Goal: Task Accomplishment & Management: Manage account settings

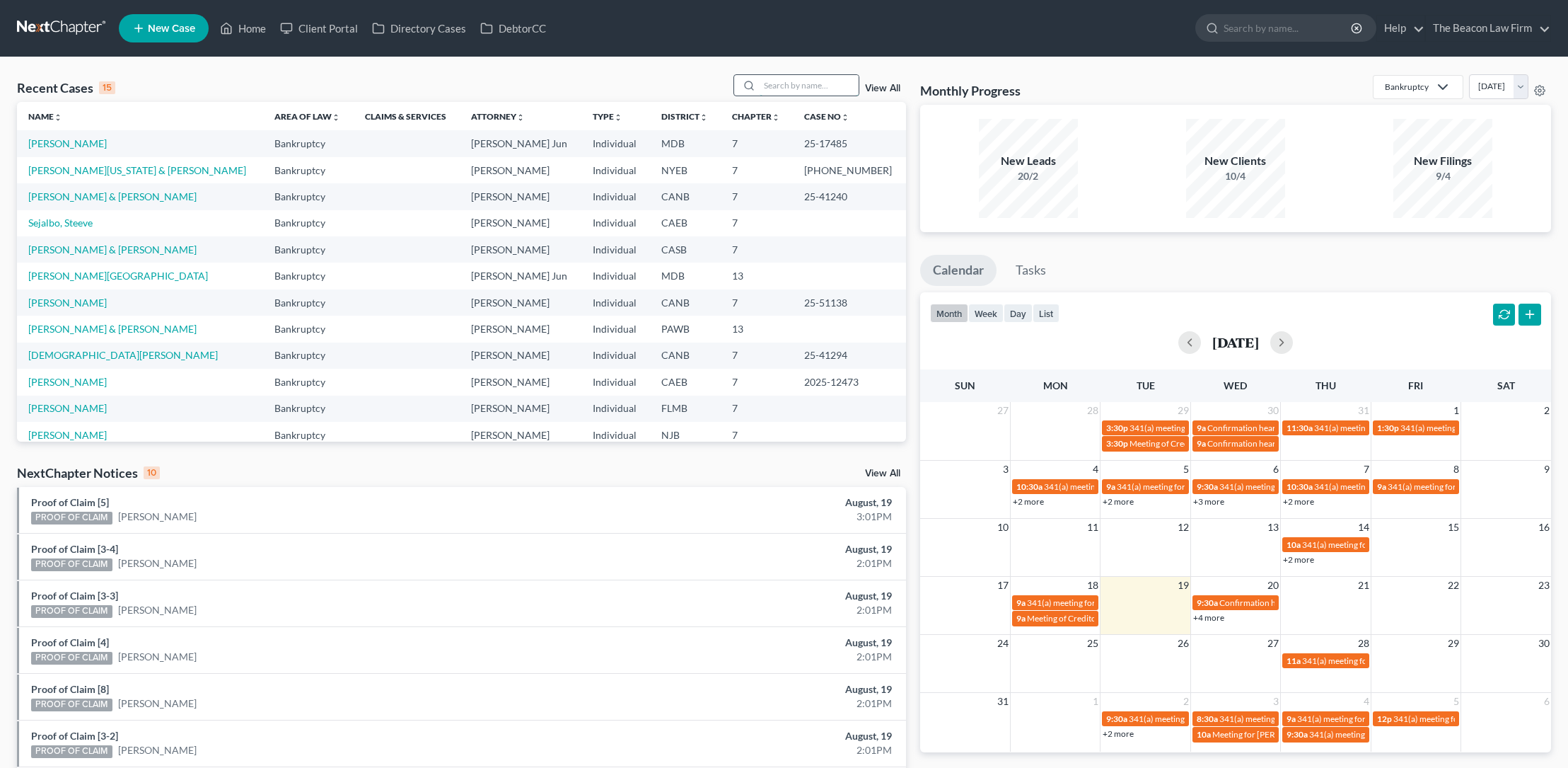
click at [783, 88] on input "search" at bounding box center [808, 85] width 99 height 20
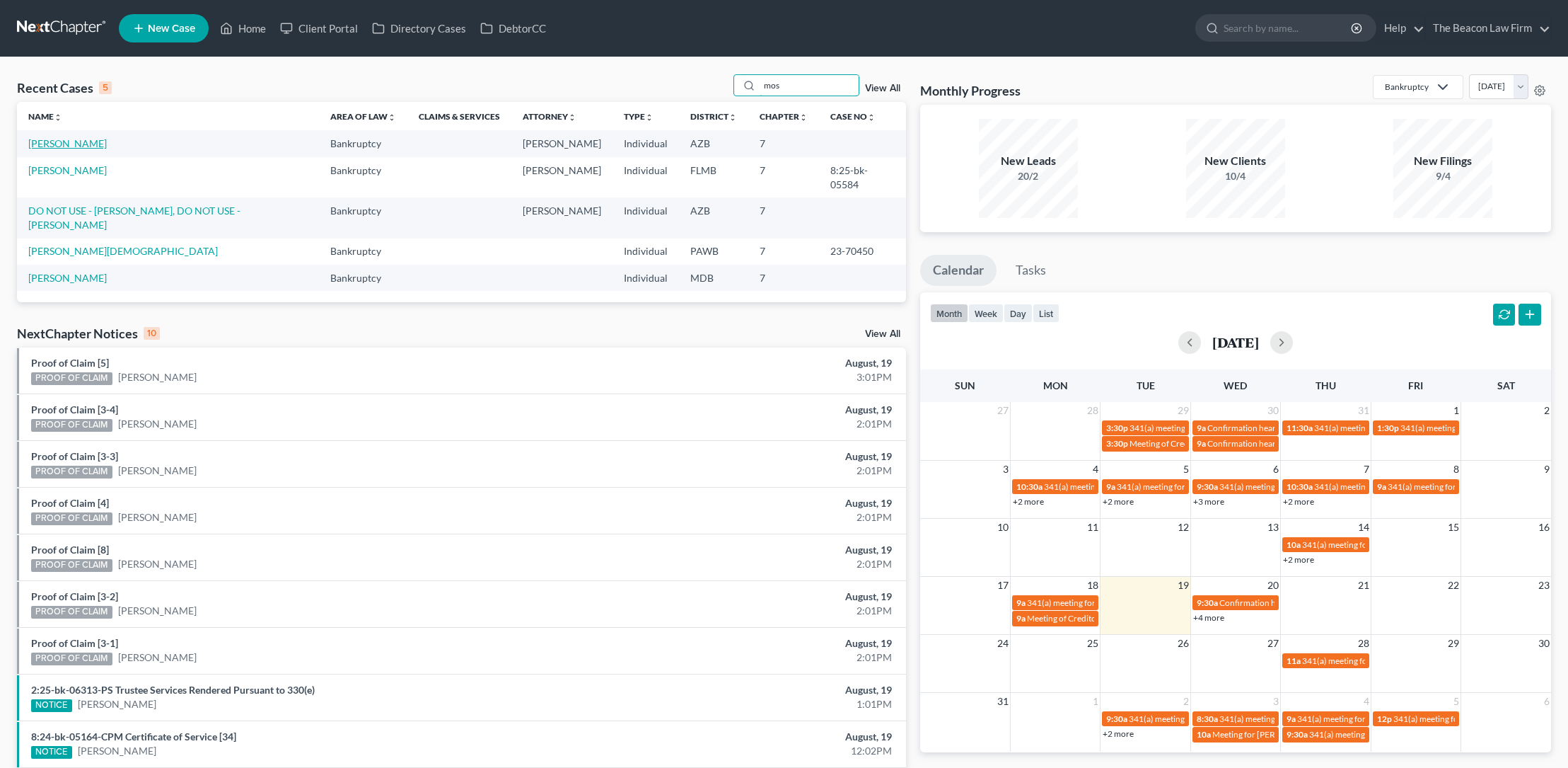
type input "mos"
click at [91, 141] on link "[PERSON_NAME]" at bounding box center [68, 143] width 78 height 12
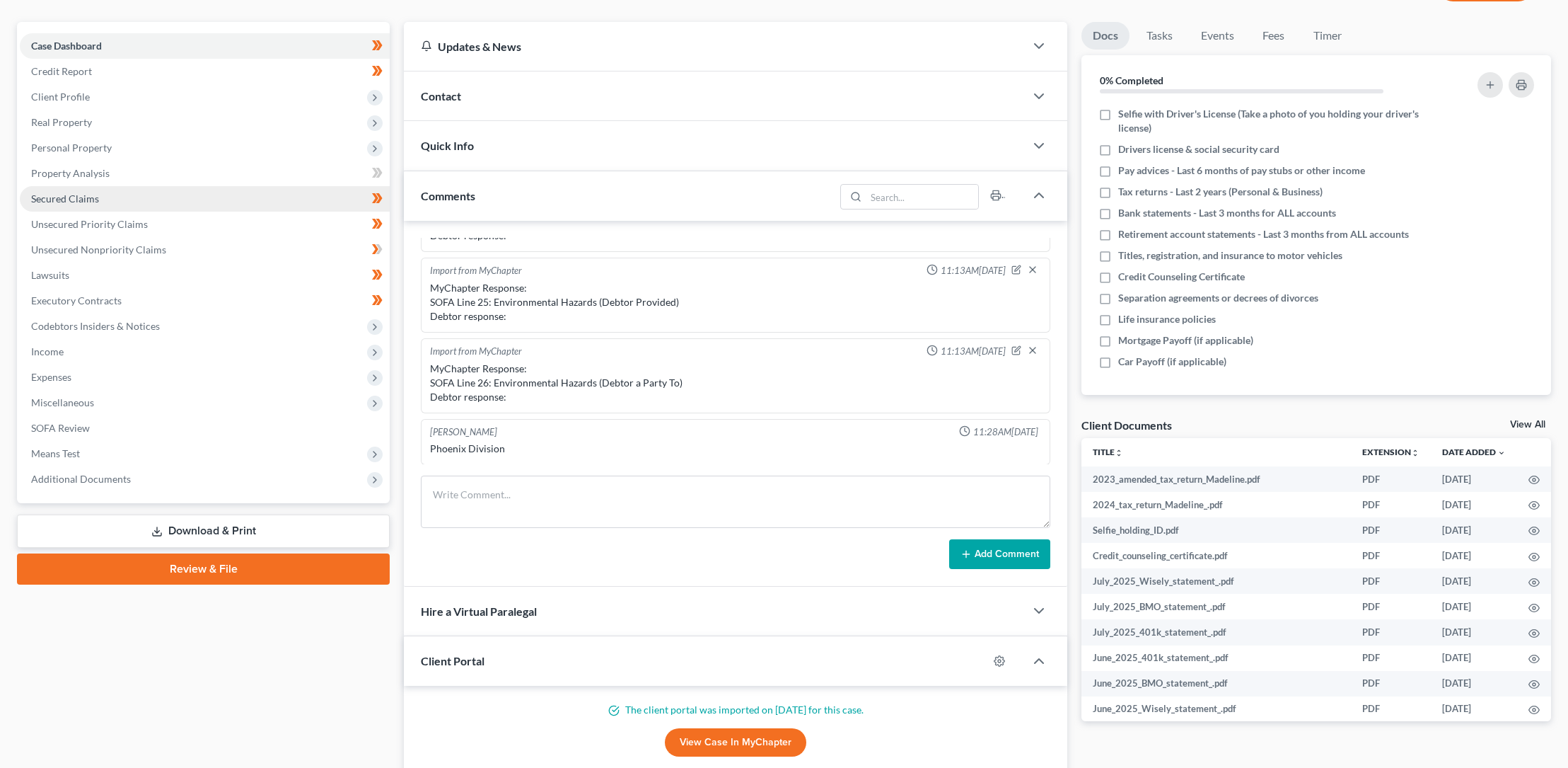
scroll to position [110, 0]
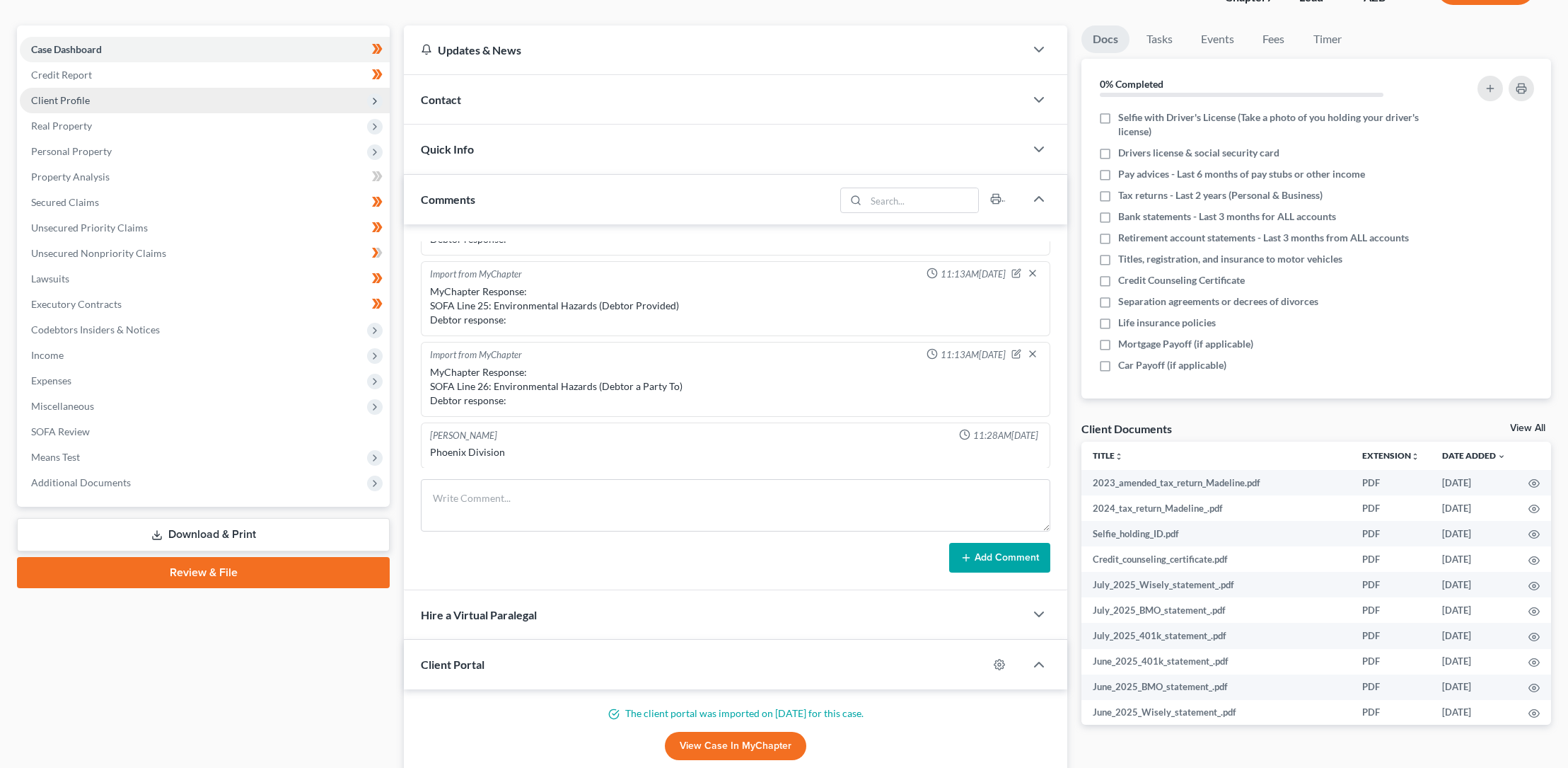
click at [84, 95] on span "Client Profile" at bounding box center [60, 101] width 59 height 12
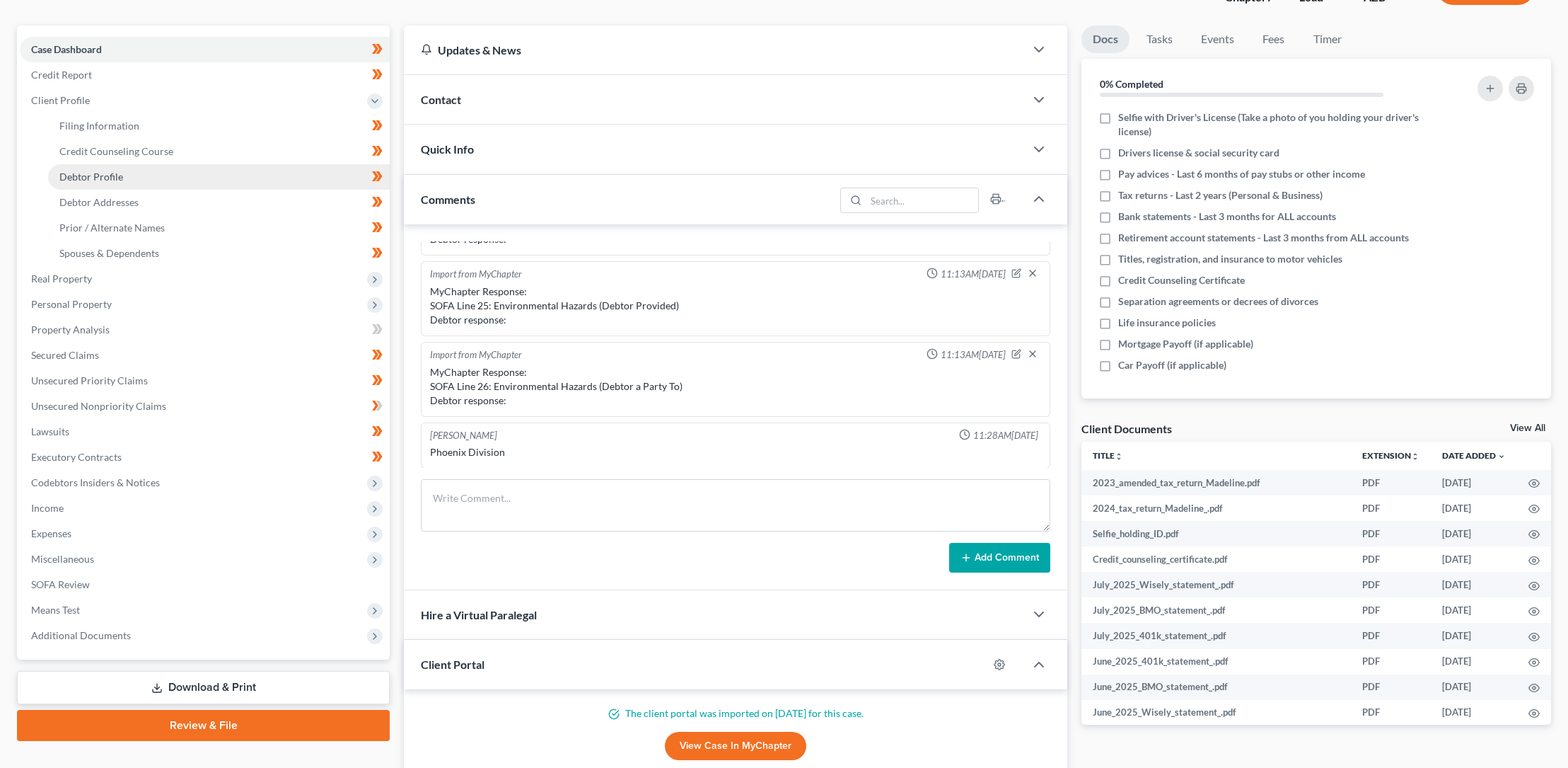
click at [111, 174] on span "Debtor Profile" at bounding box center [92, 177] width 64 height 12
select select "0"
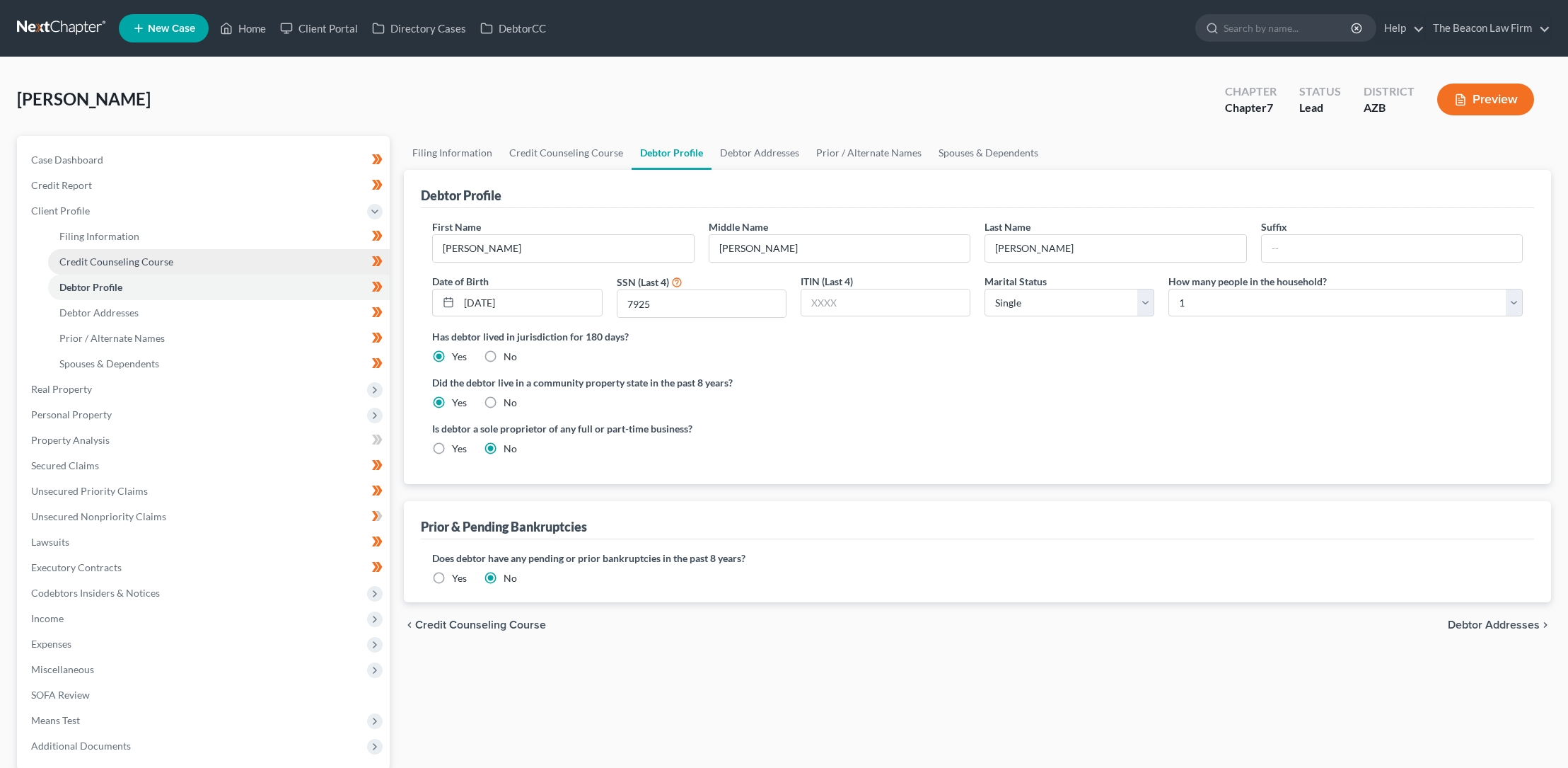
click at [123, 257] on span "Credit Counseling Course" at bounding box center [117, 262] width 114 height 12
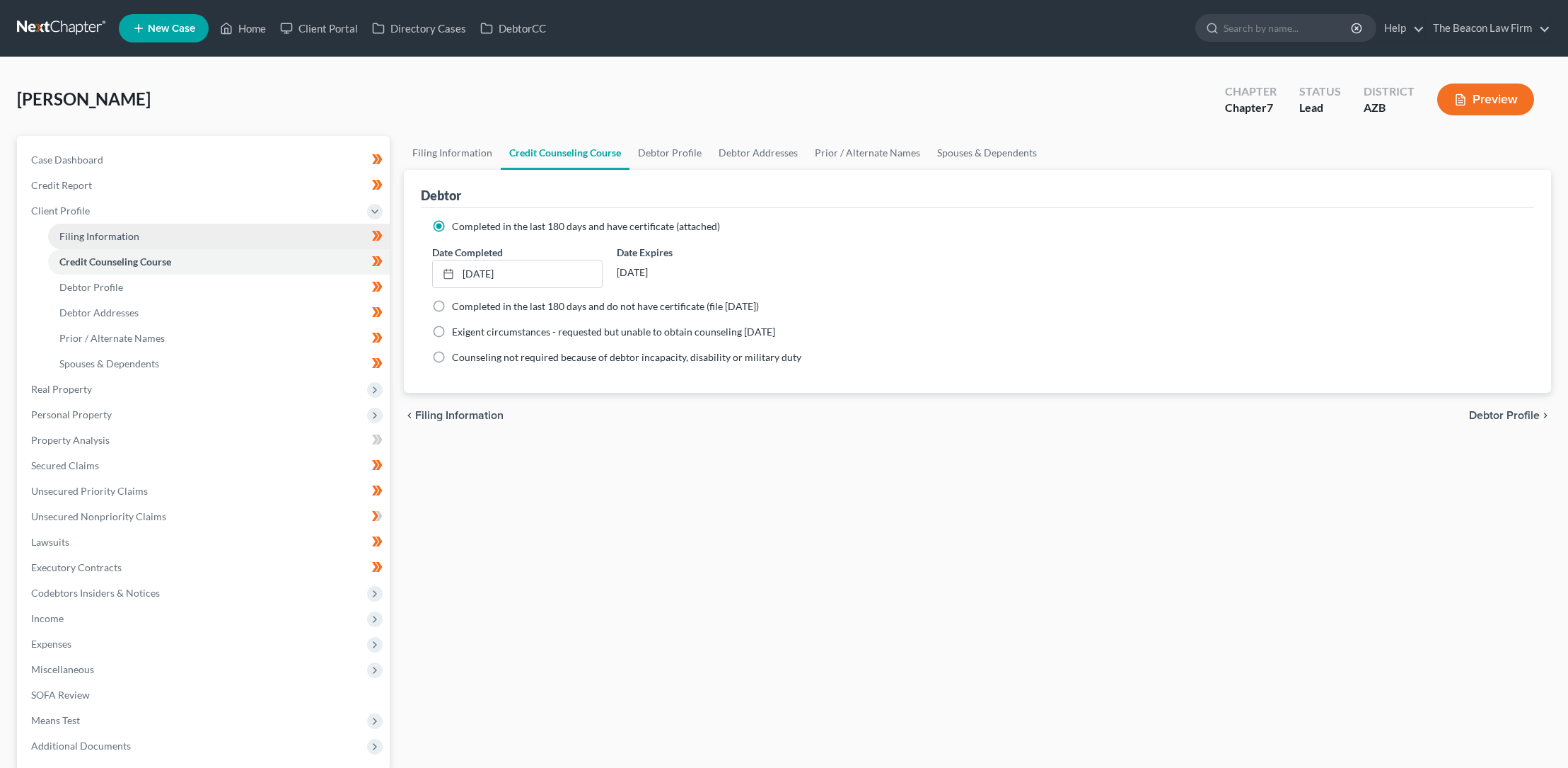
click at [116, 233] on span "Filing Information" at bounding box center [100, 236] width 80 height 12
select select "1"
select select "0"
select select "9"
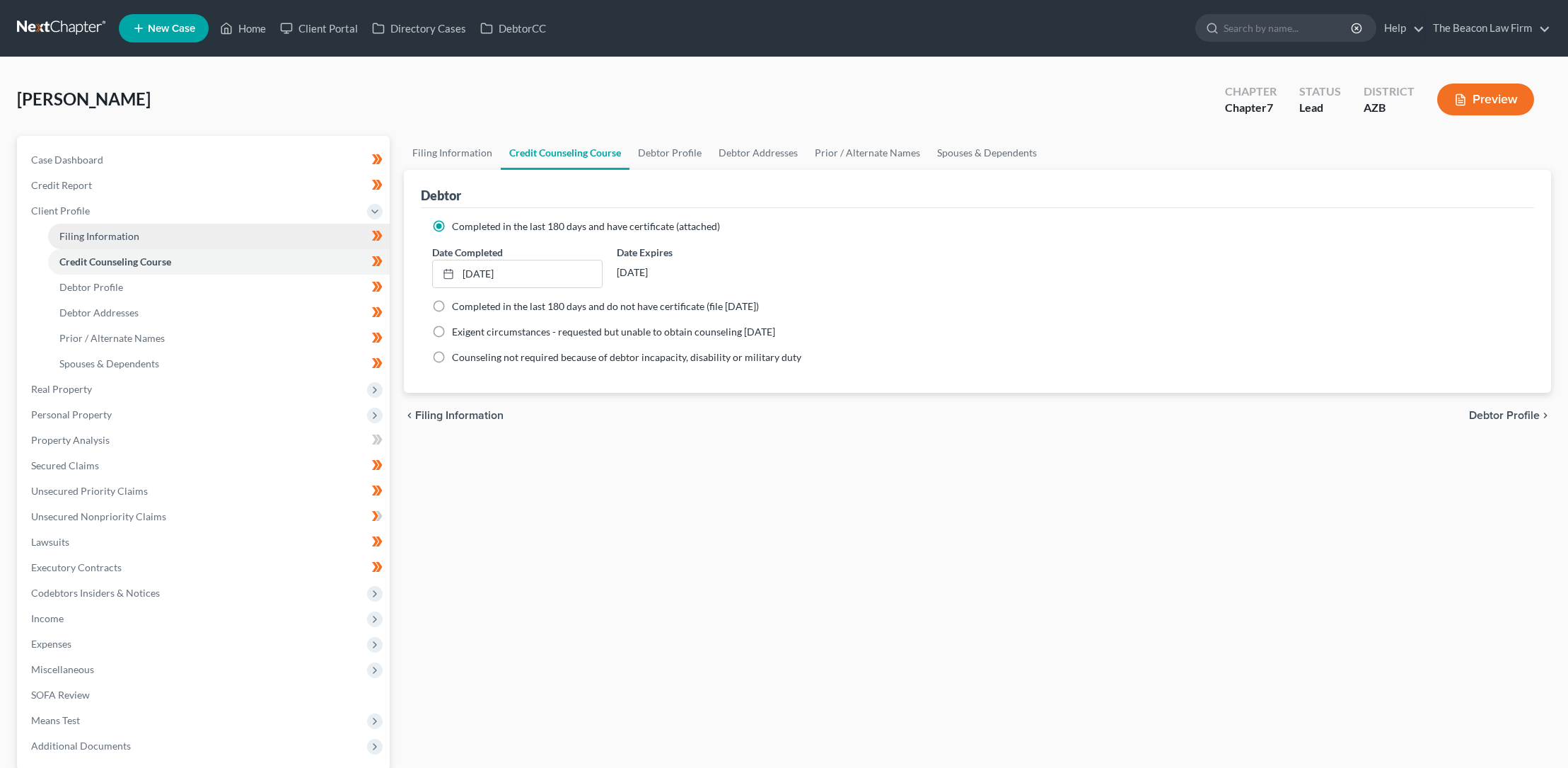
select select "3"
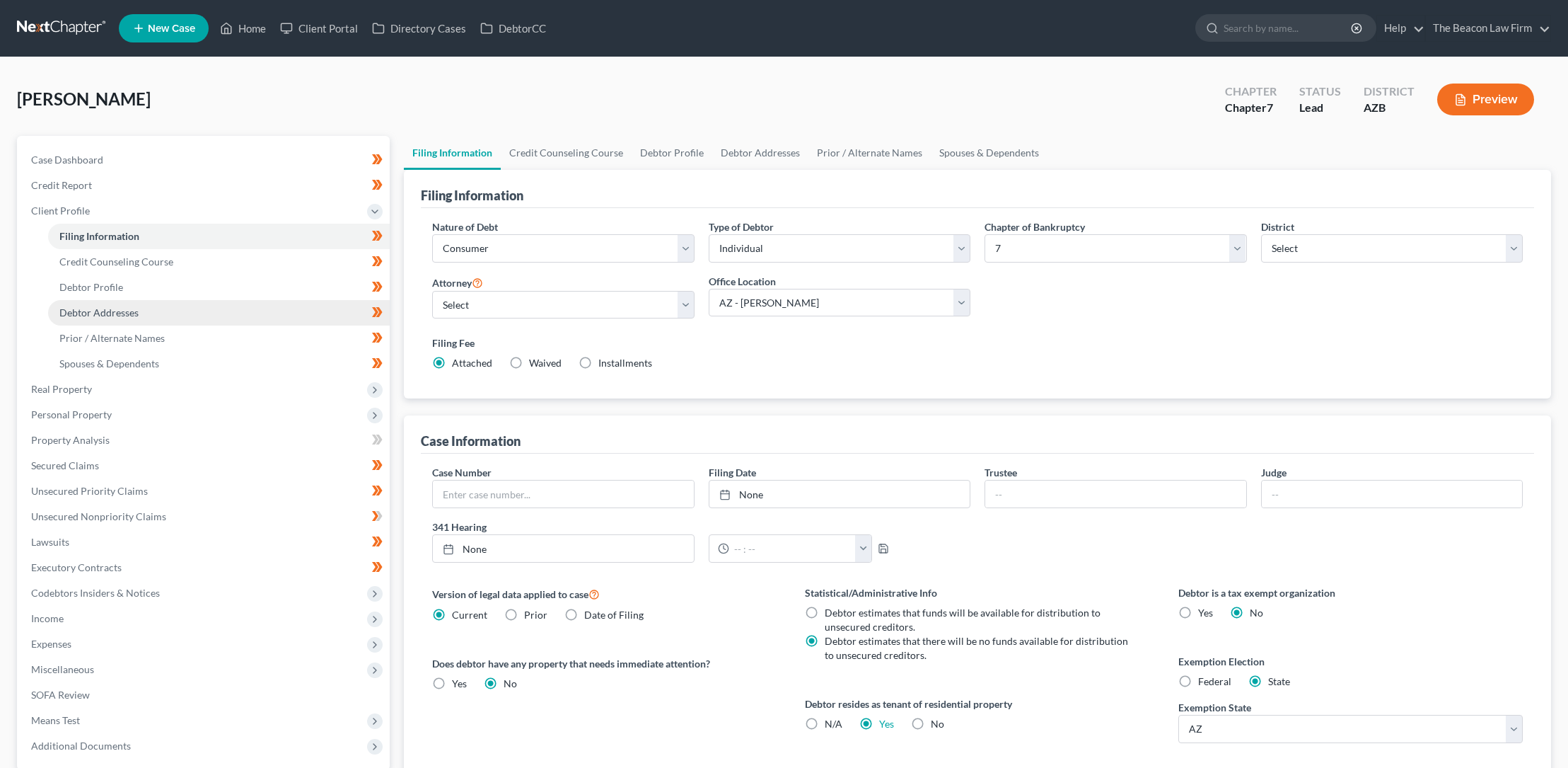
click at [132, 306] on span "Debtor Addresses" at bounding box center [99, 312] width 79 height 12
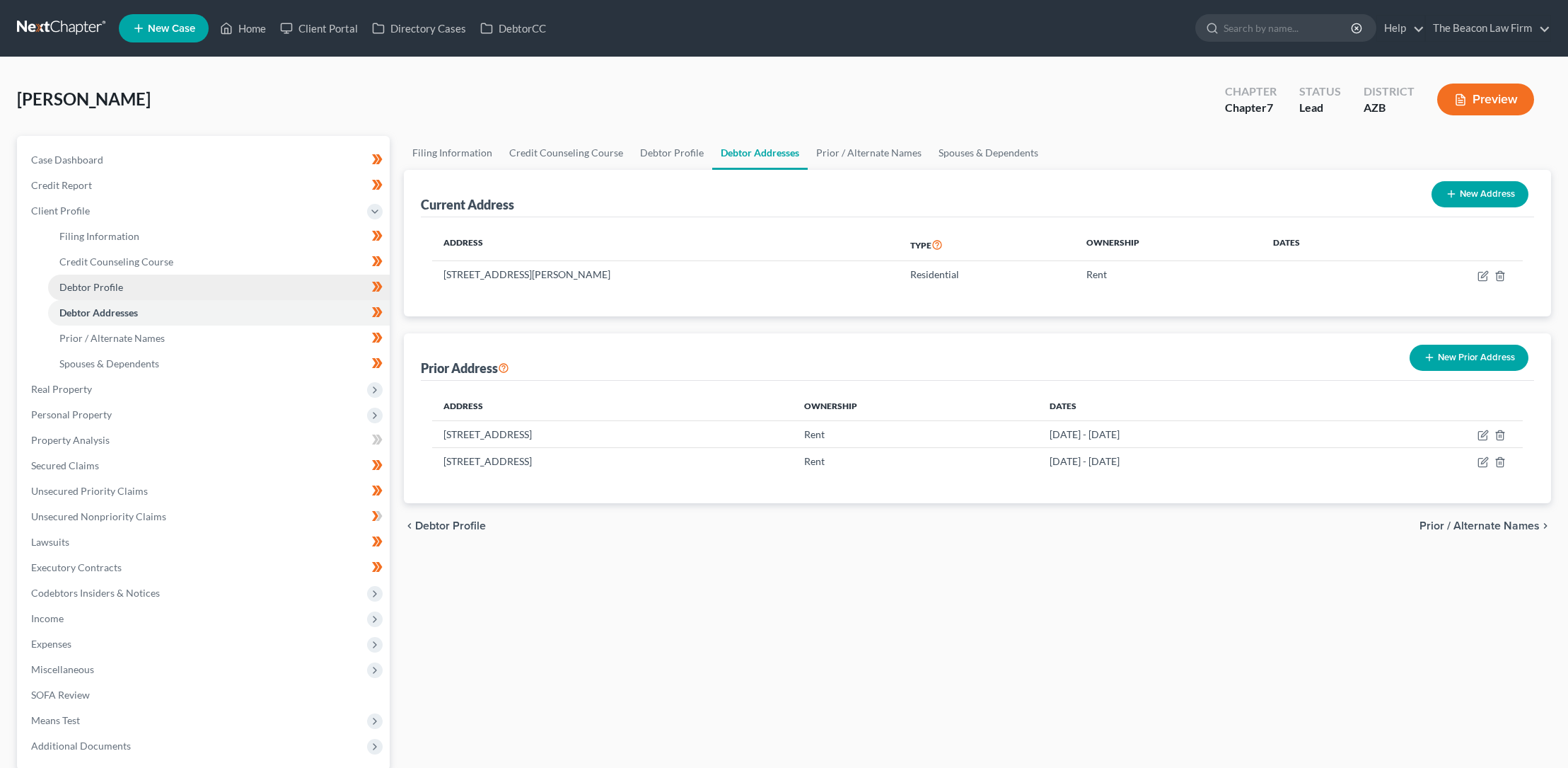
click at [109, 288] on span "Debtor Profile" at bounding box center [92, 287] width 64 height 12
select select "0"
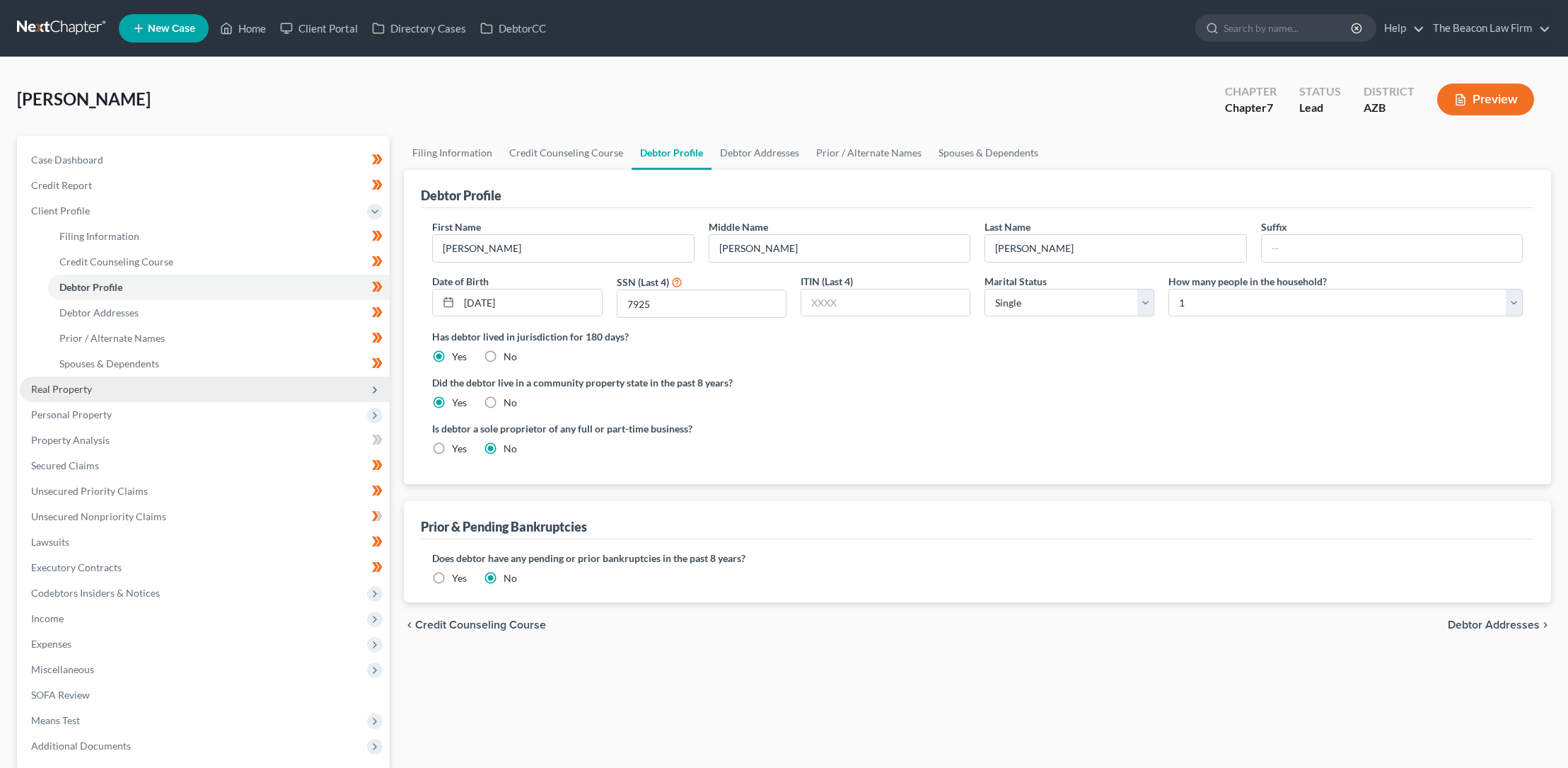
scroll to position [136, 0]
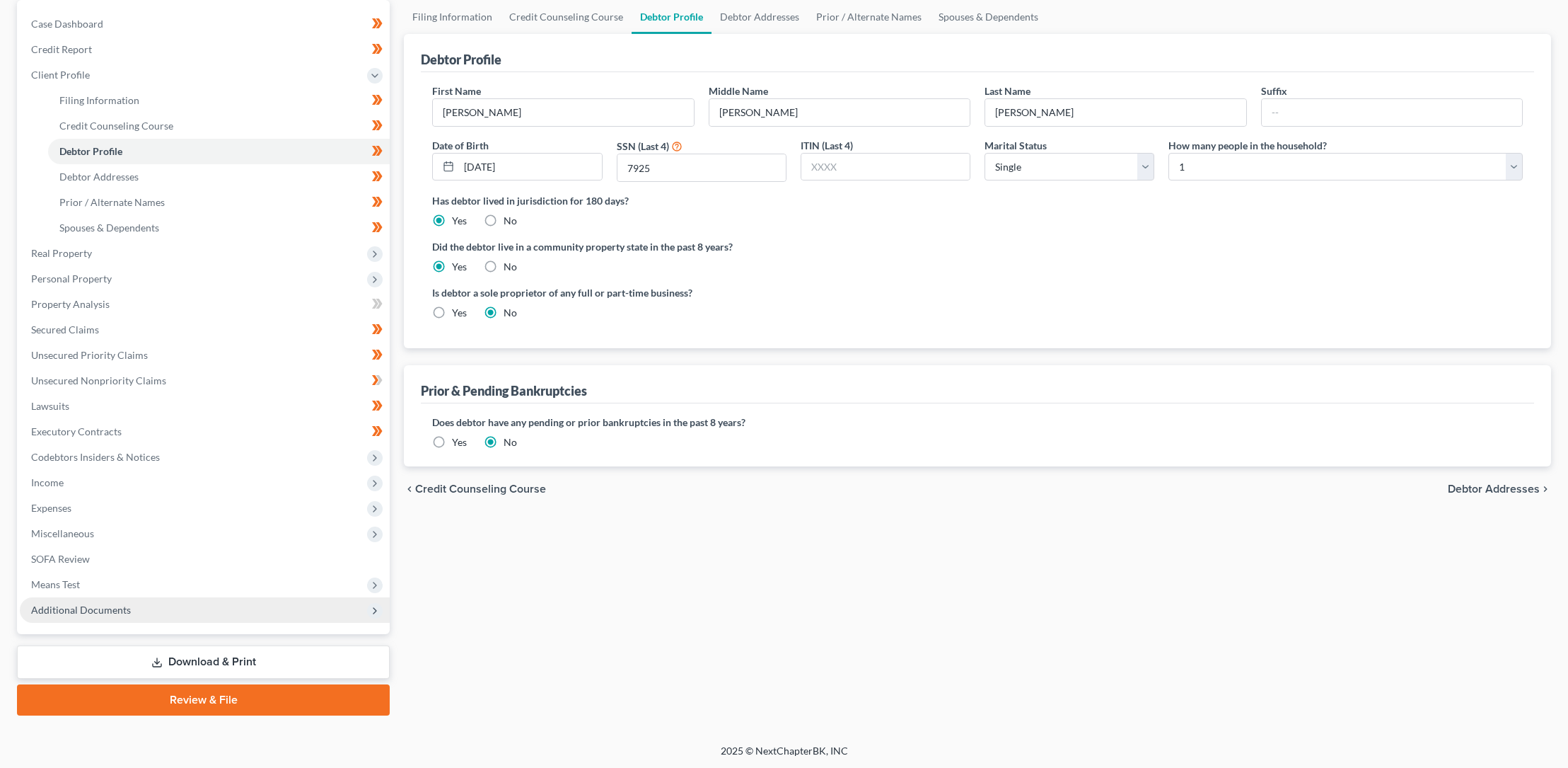
click at [116, 606] on span "Additional Documents" at bounding box center [81, 610] width 100 height 12
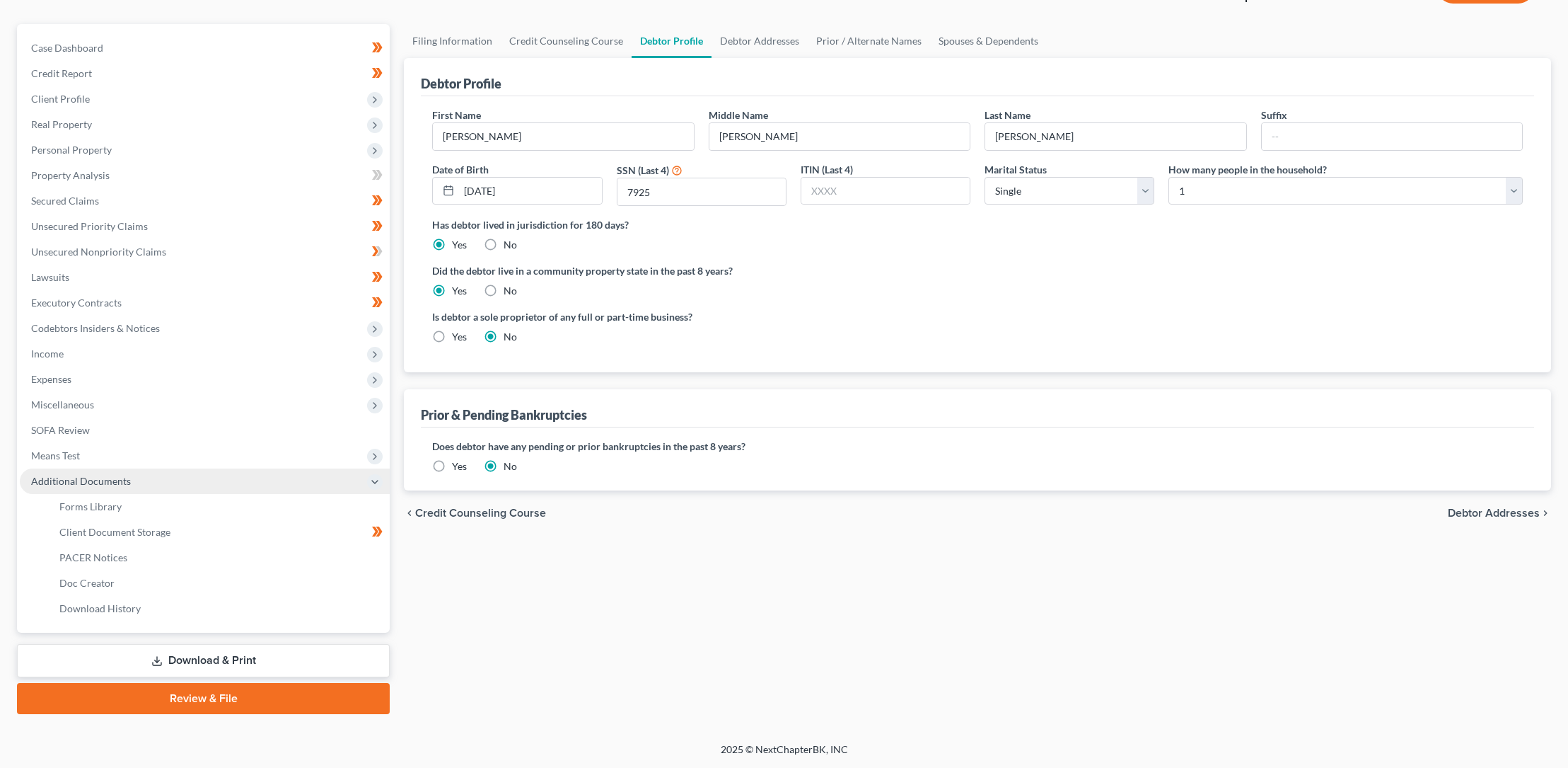
scroll to position [110, 0]
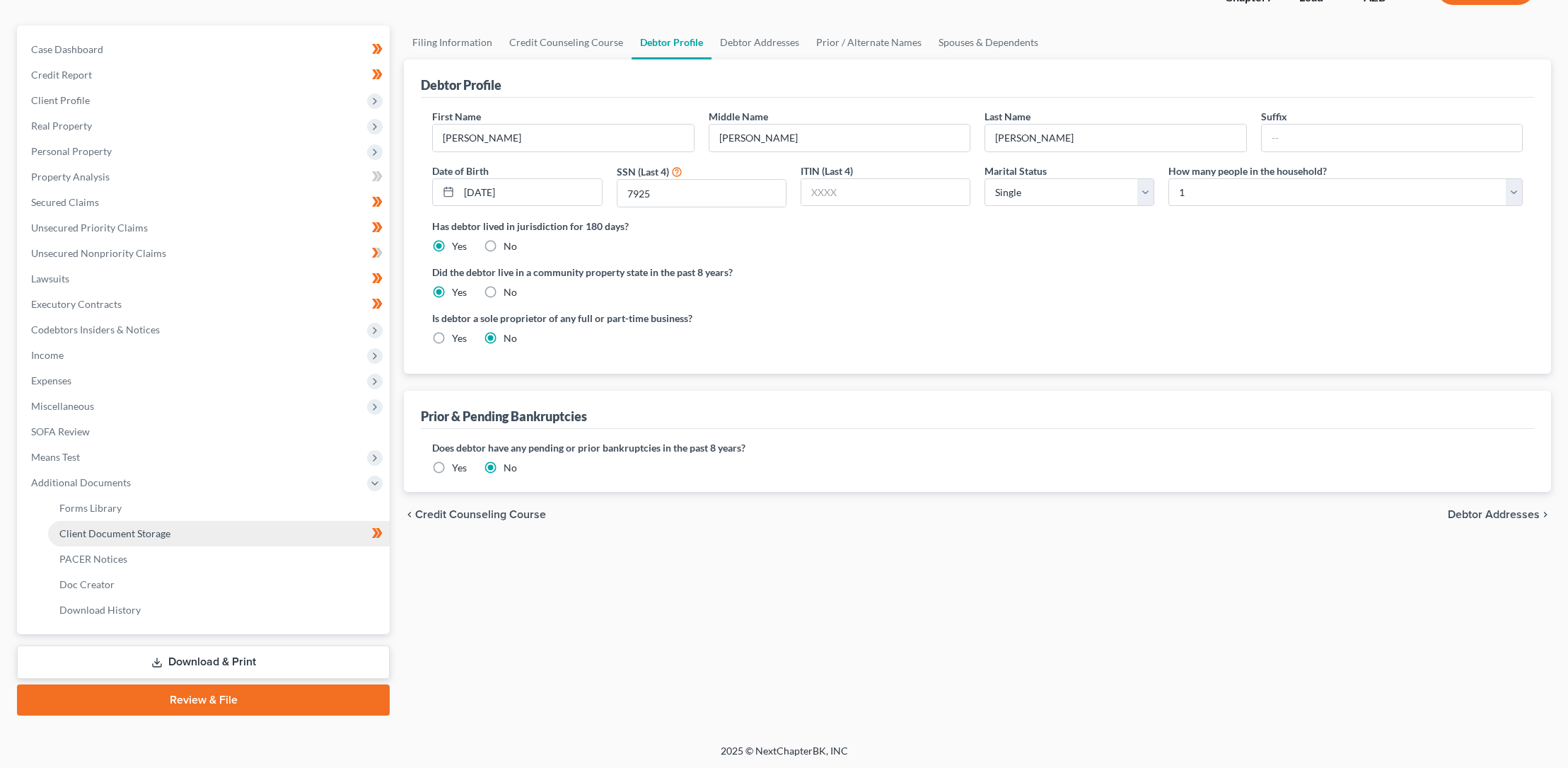
click at [121, 532] on span "Client Document Storage" at bounding box center [115, 534] width 111 height 12
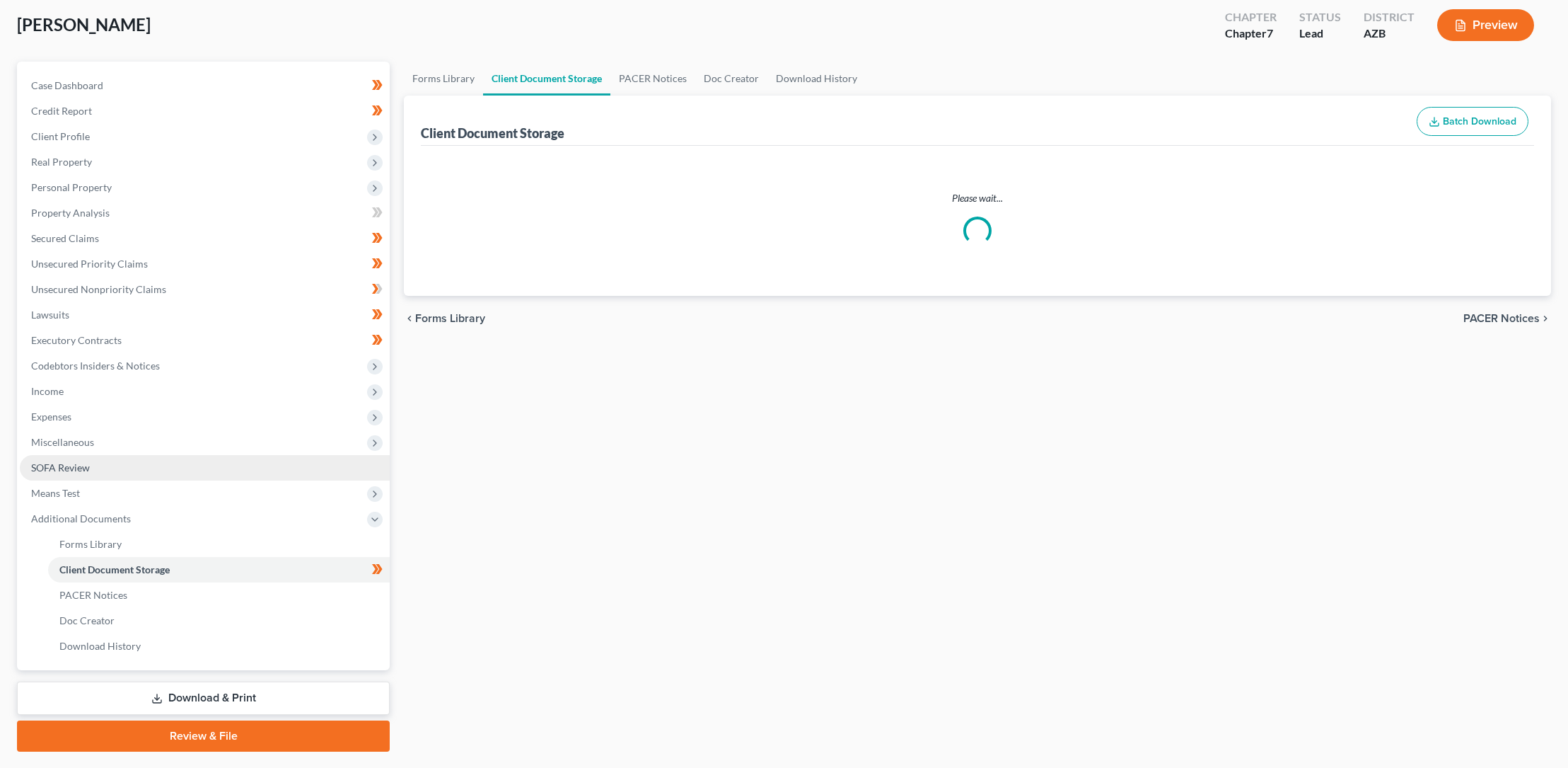
scroll to position [9, 0]
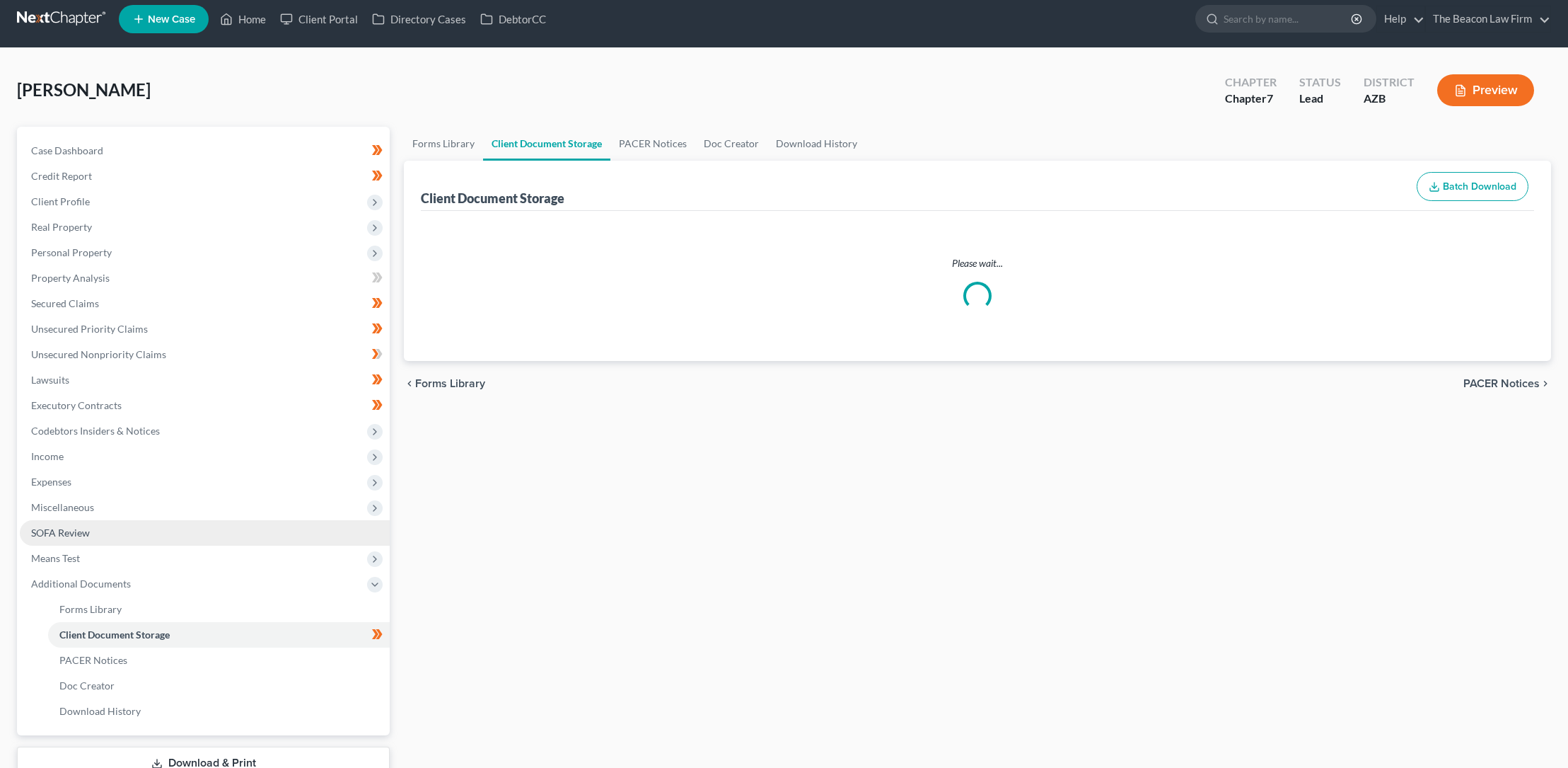
select select "14"
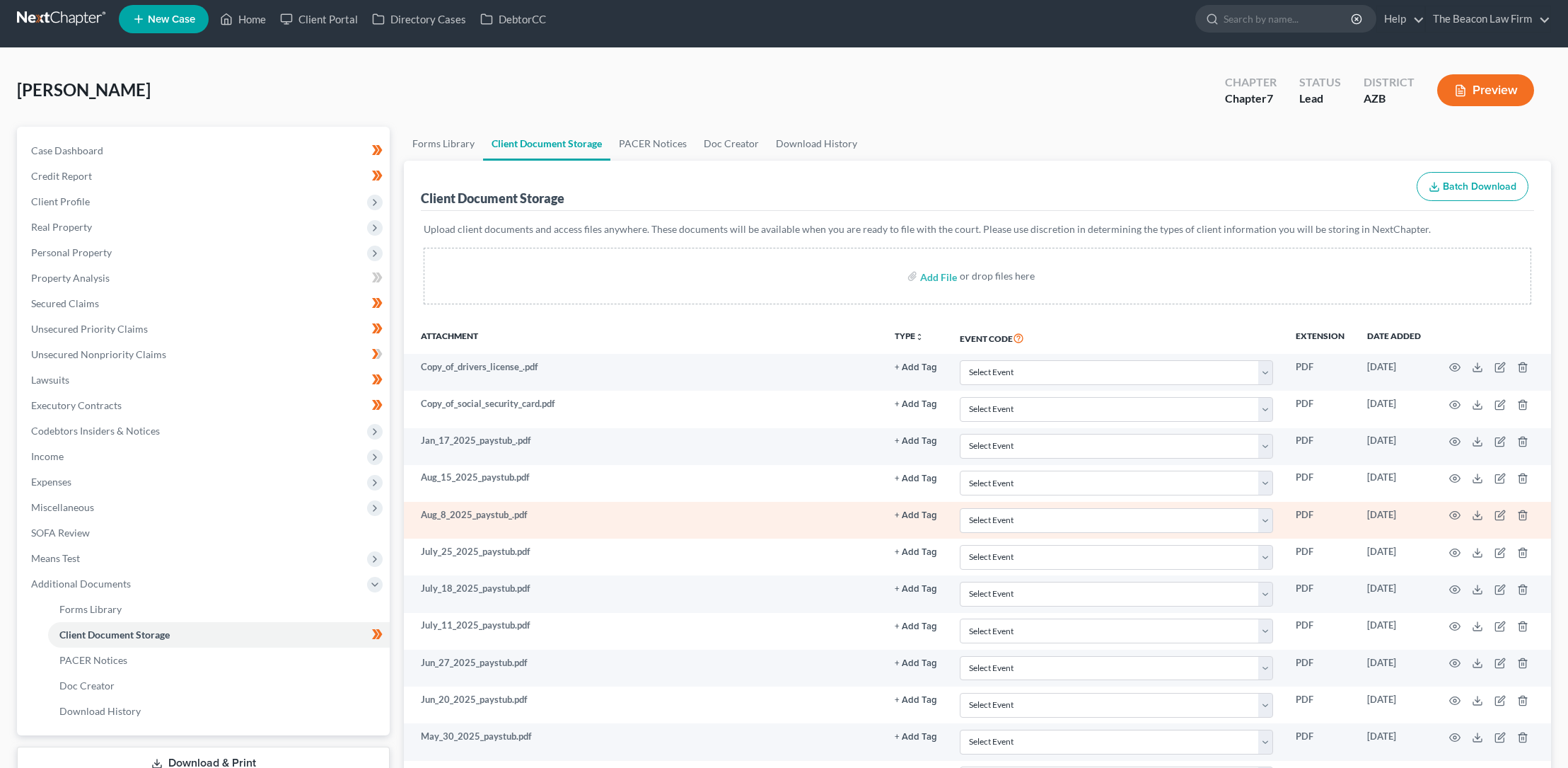
scroll to position [0, 0]
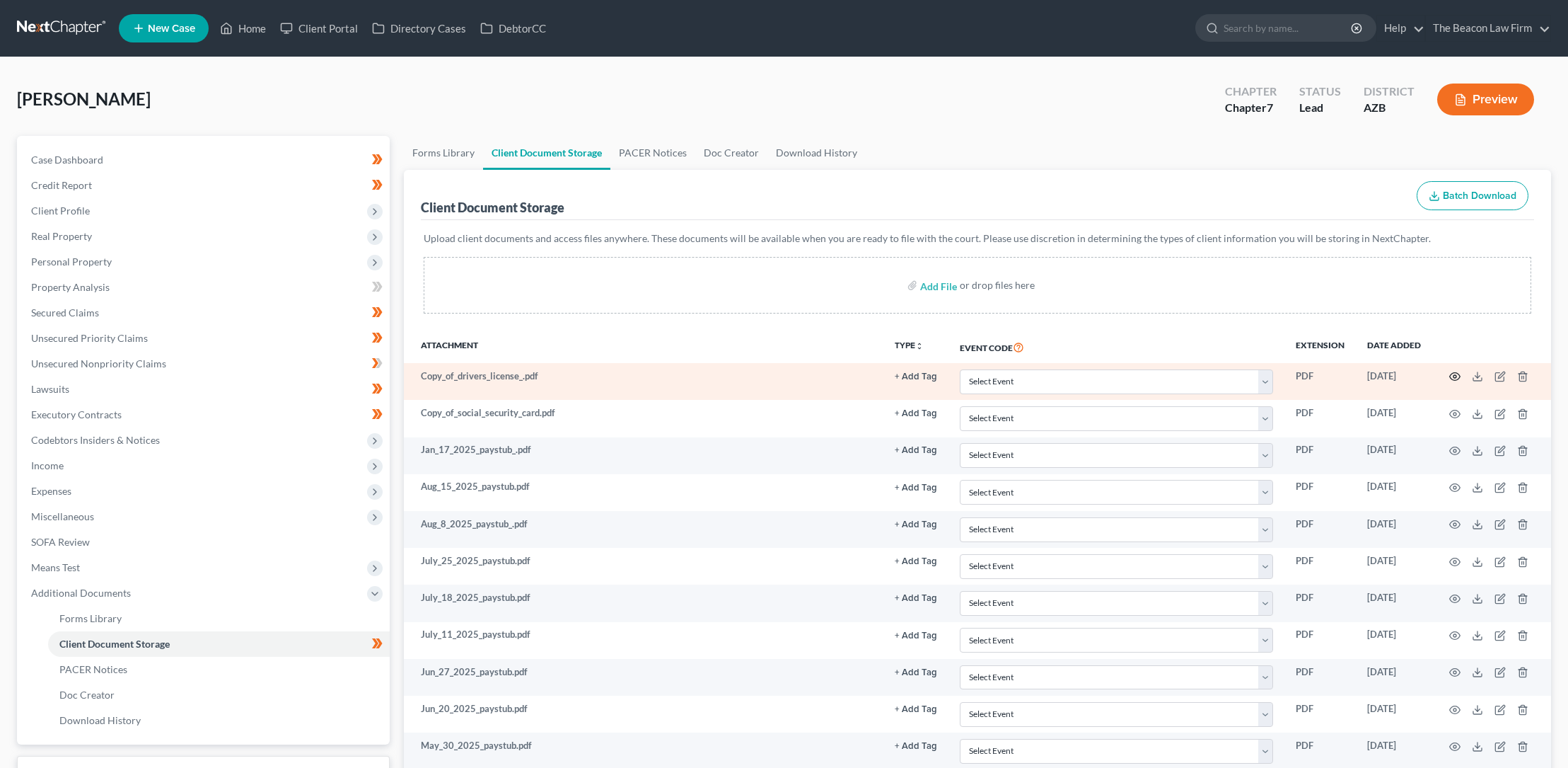
click at [1457, 373] on icon "button" at bounding box center [1455, 376] width 11 height 8
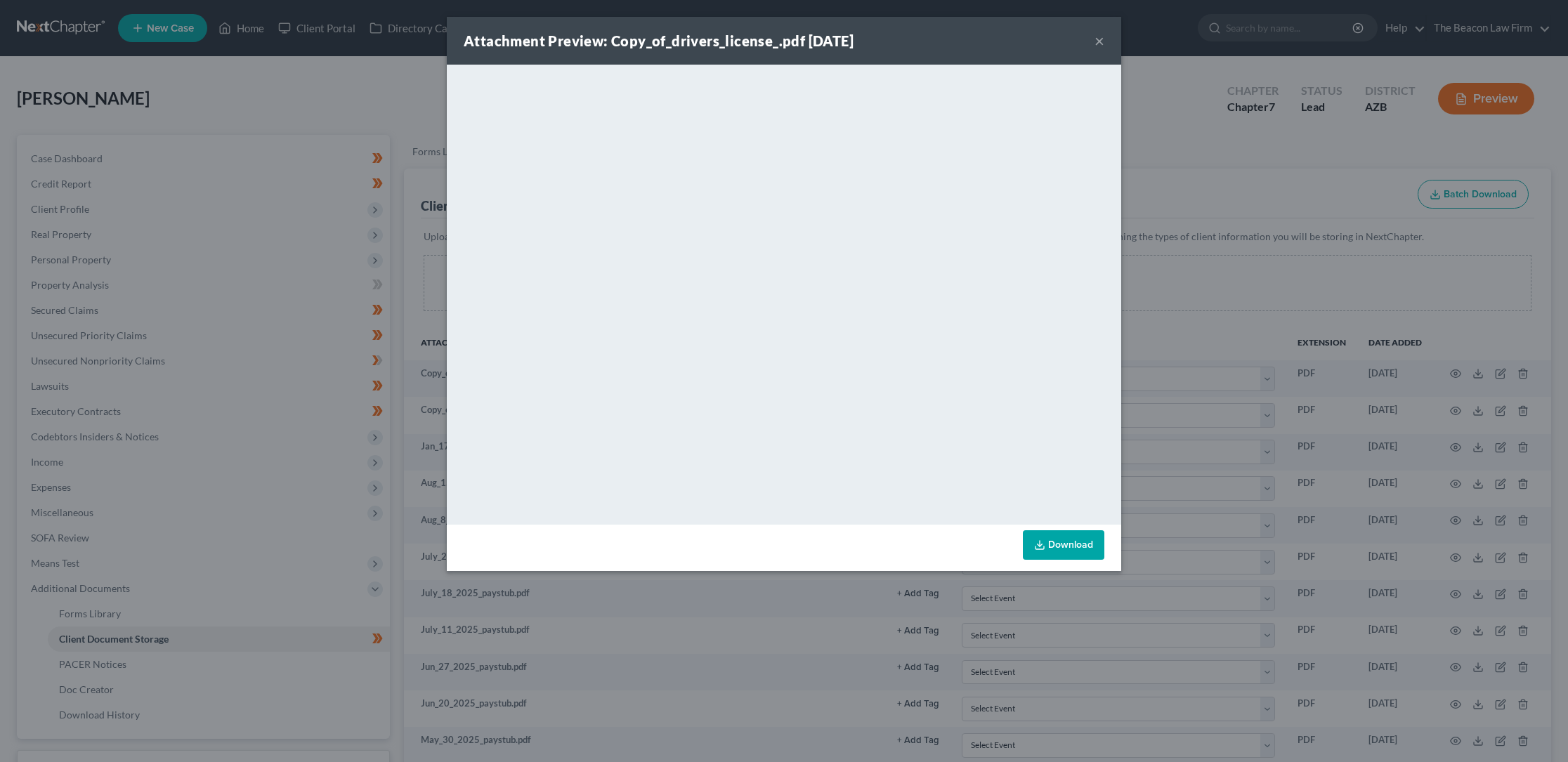
click at [1101, 39] on button "×" at bounding box center [1099, 41] width 10 height 17
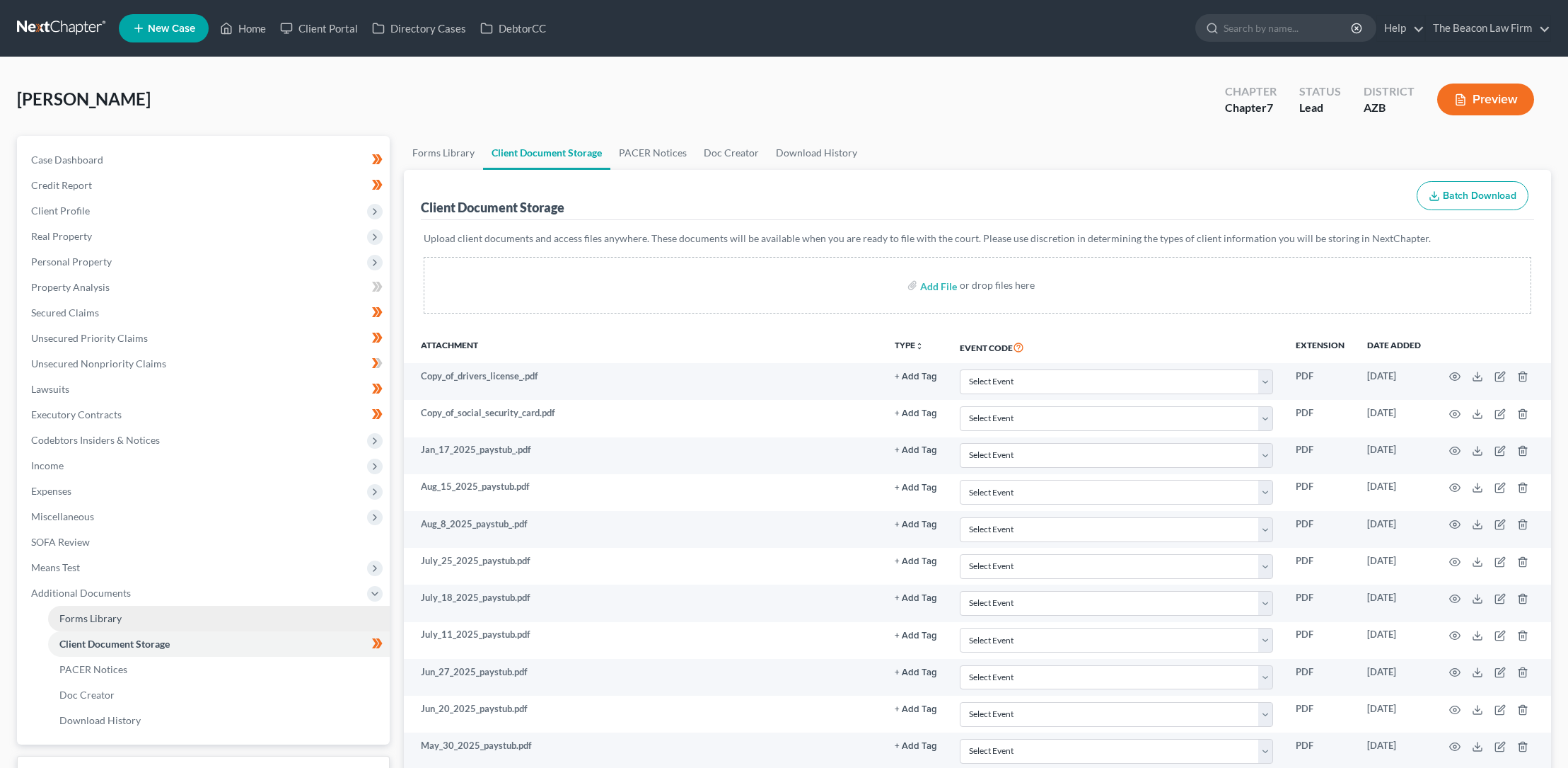
click at [97, 618] on span "Forms Library" at bounding box center [91, 618] width 62 height 12
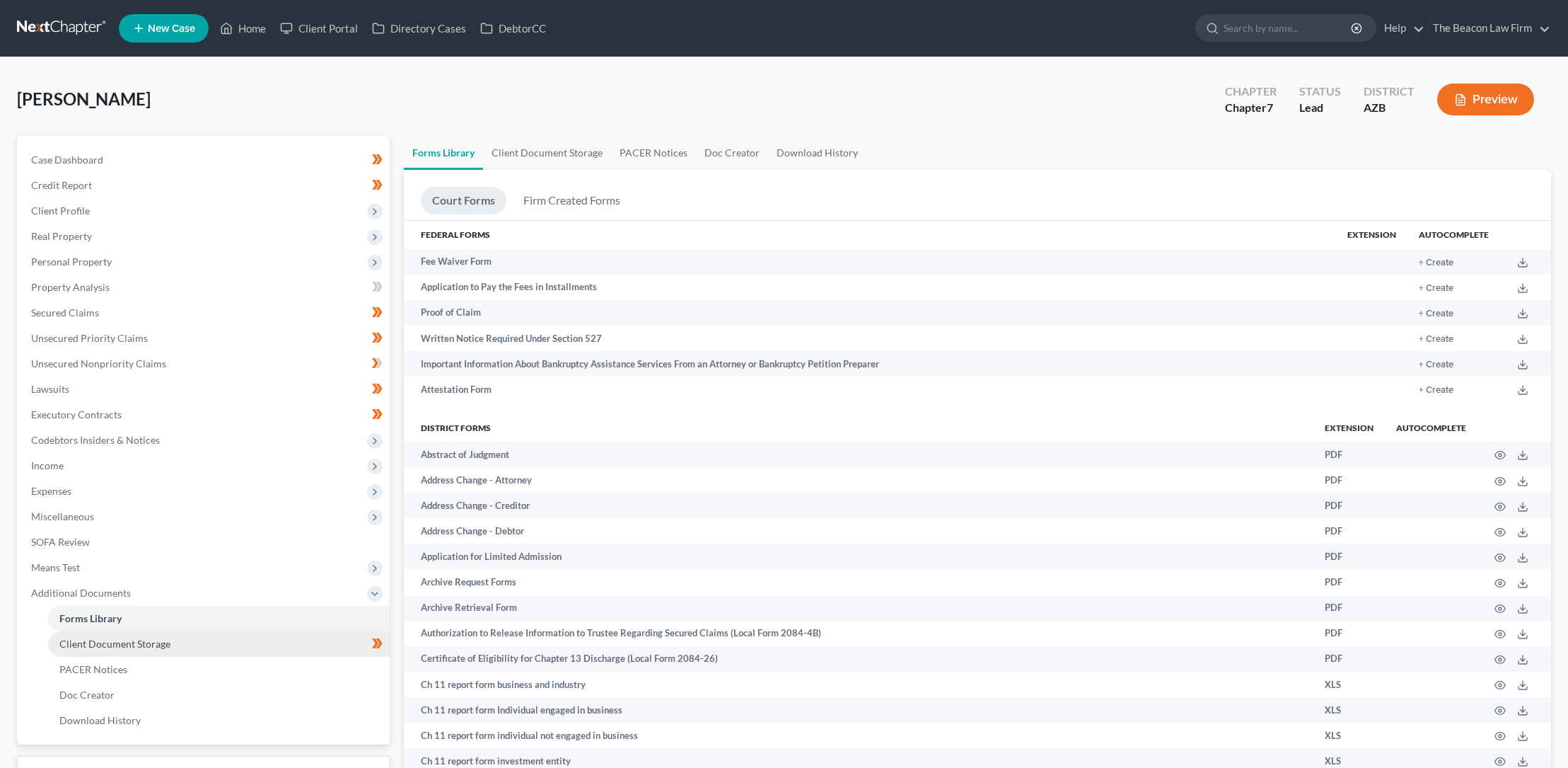
click at [150, 643] on span "Client Document Storage" at bounding box center [115, 644] width 111 height 12
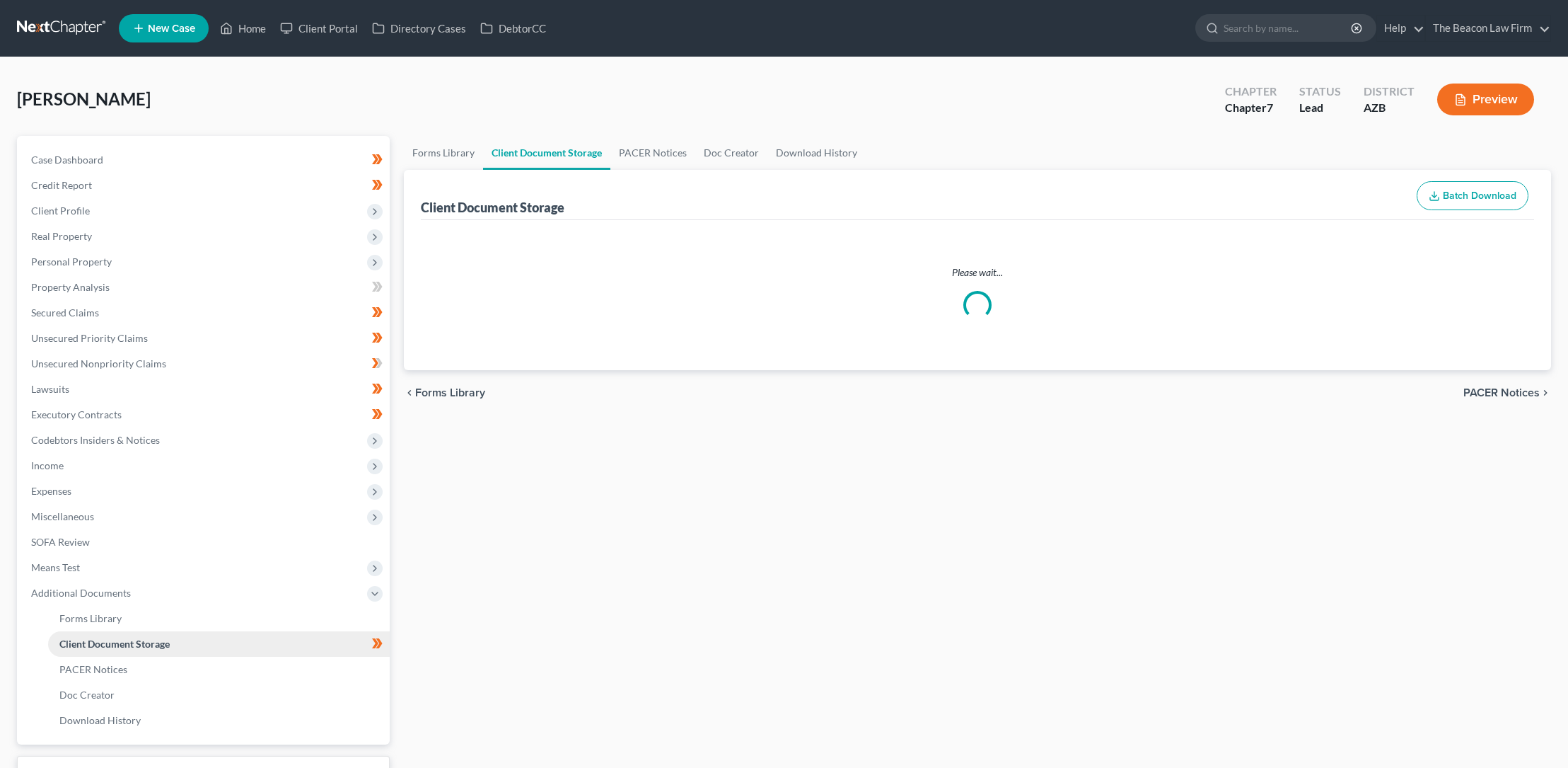
select select "14"
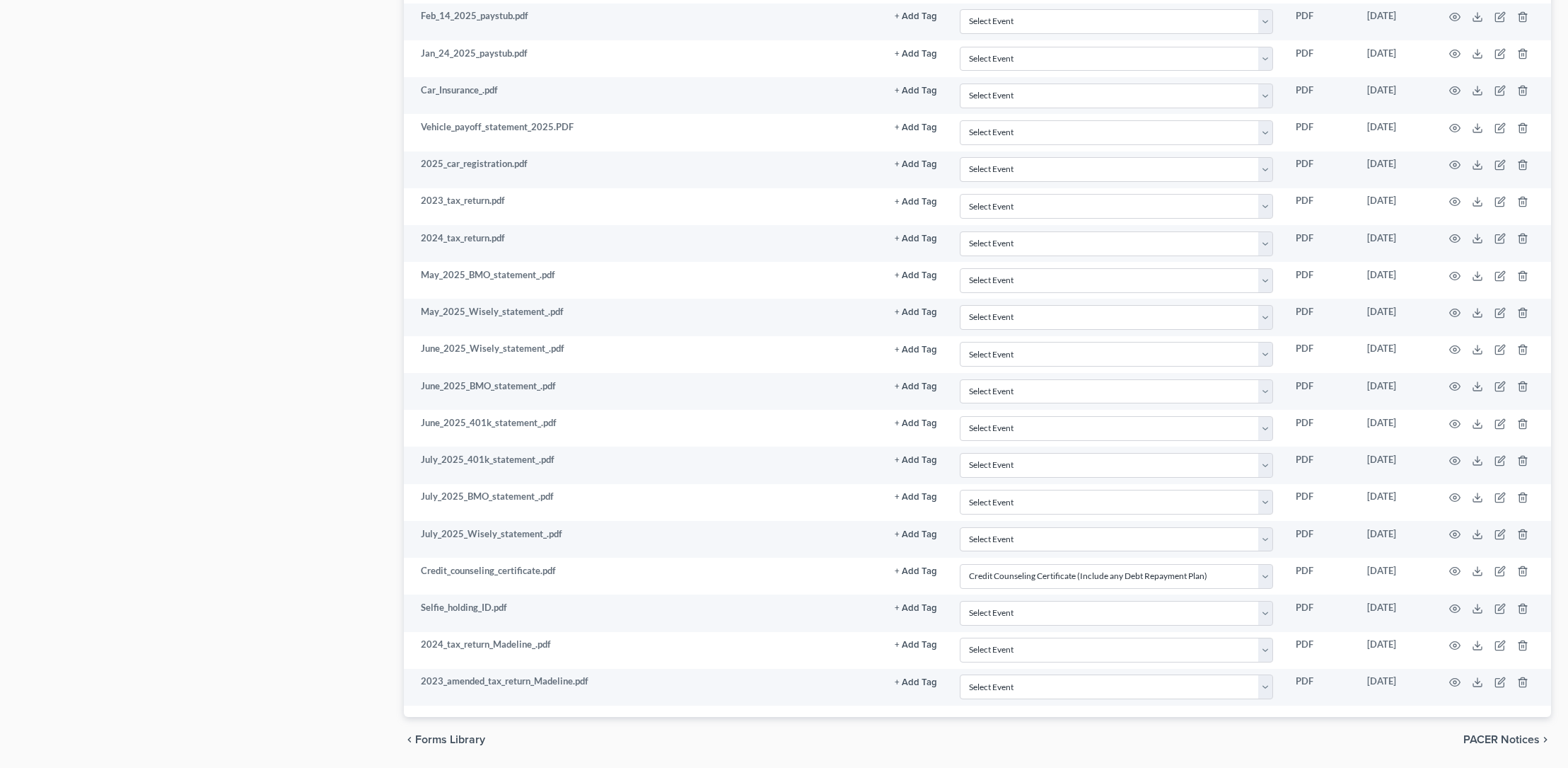
scroll to position [1592, 0]
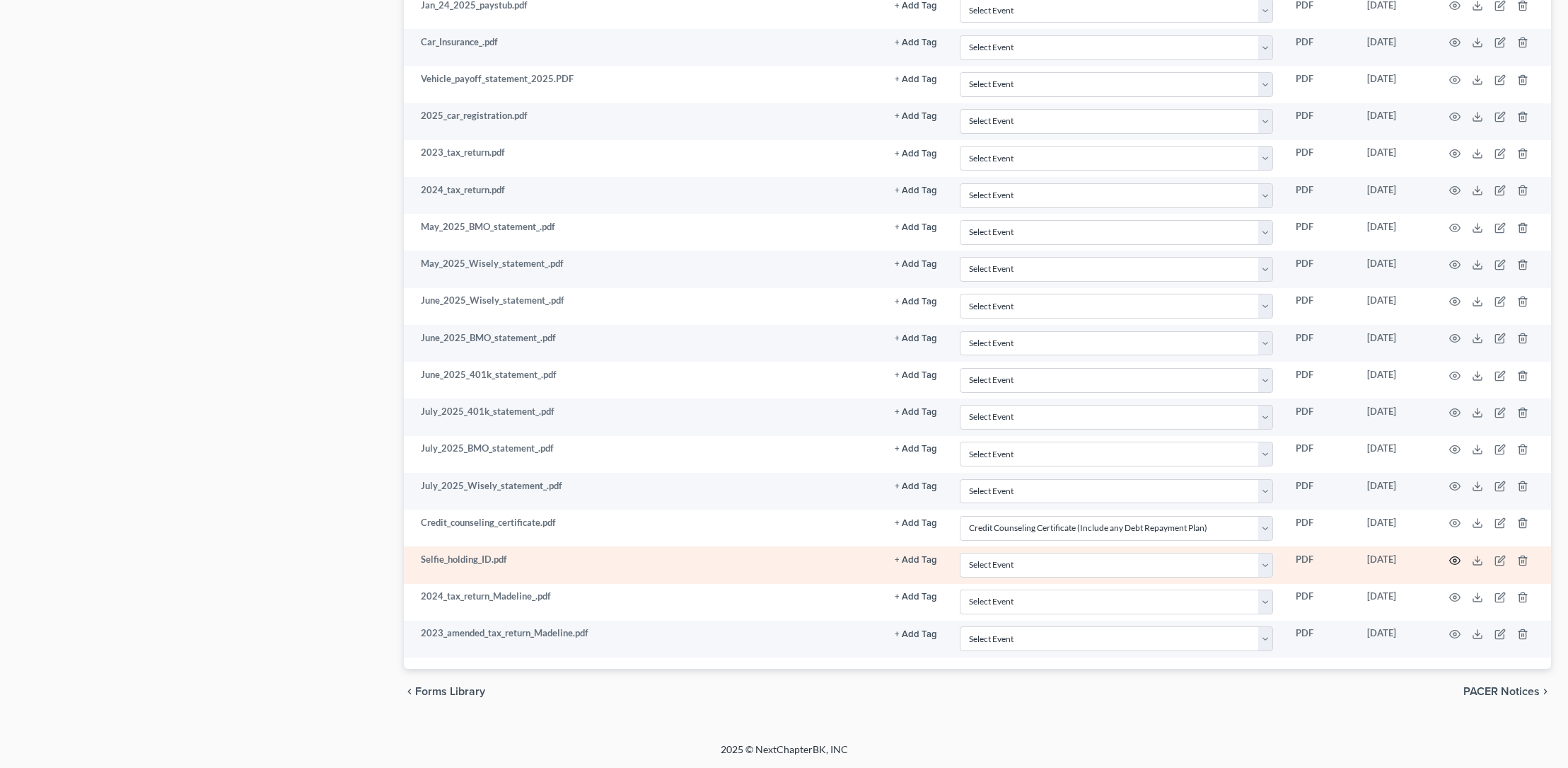
click at [1456, 559] on circle "button" at bounding box center [1454, 560] width 3 height 3
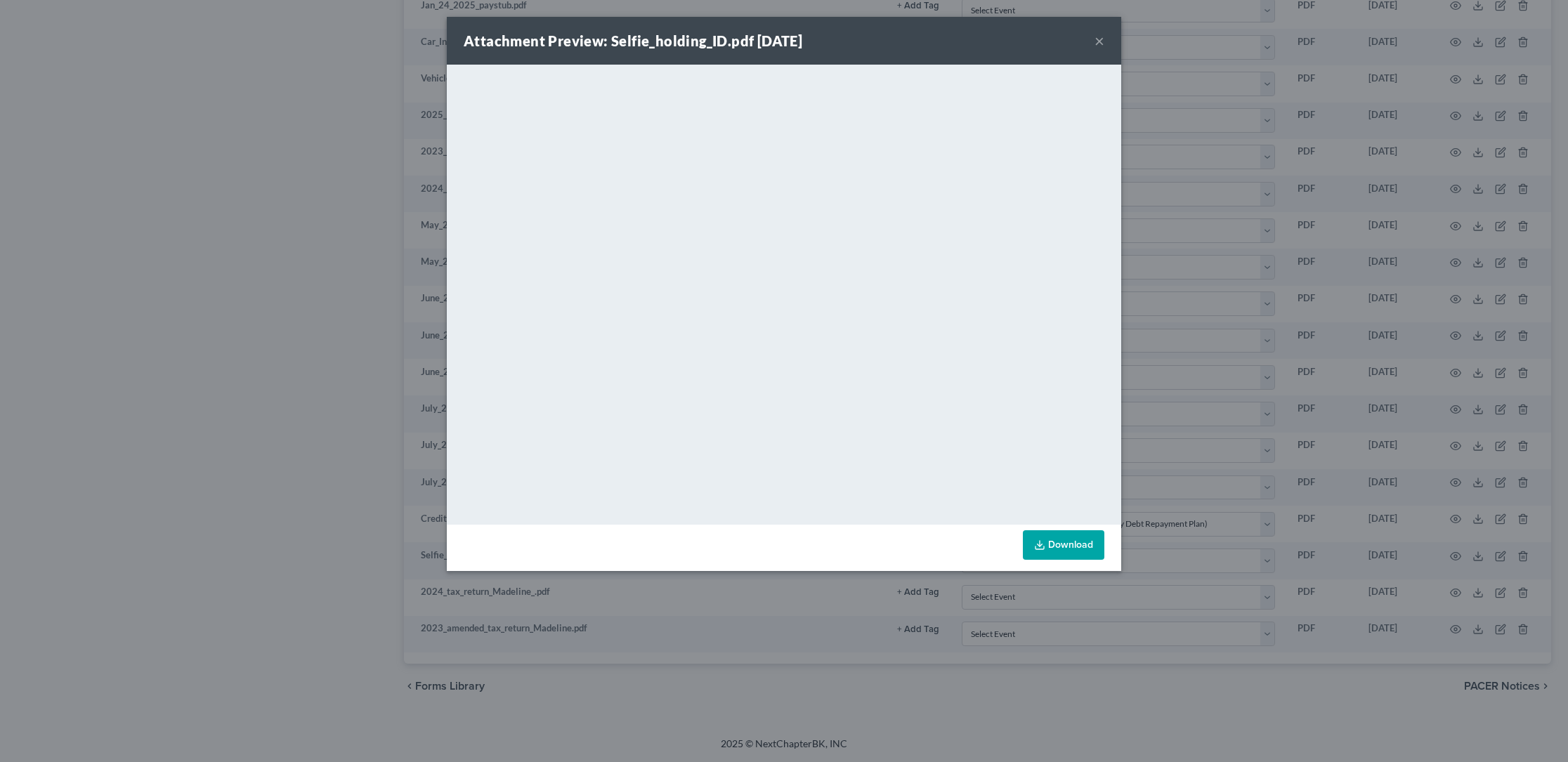
click at [1100, 36] on button "×" at bounding box center [1099, 41] width 10 height 17
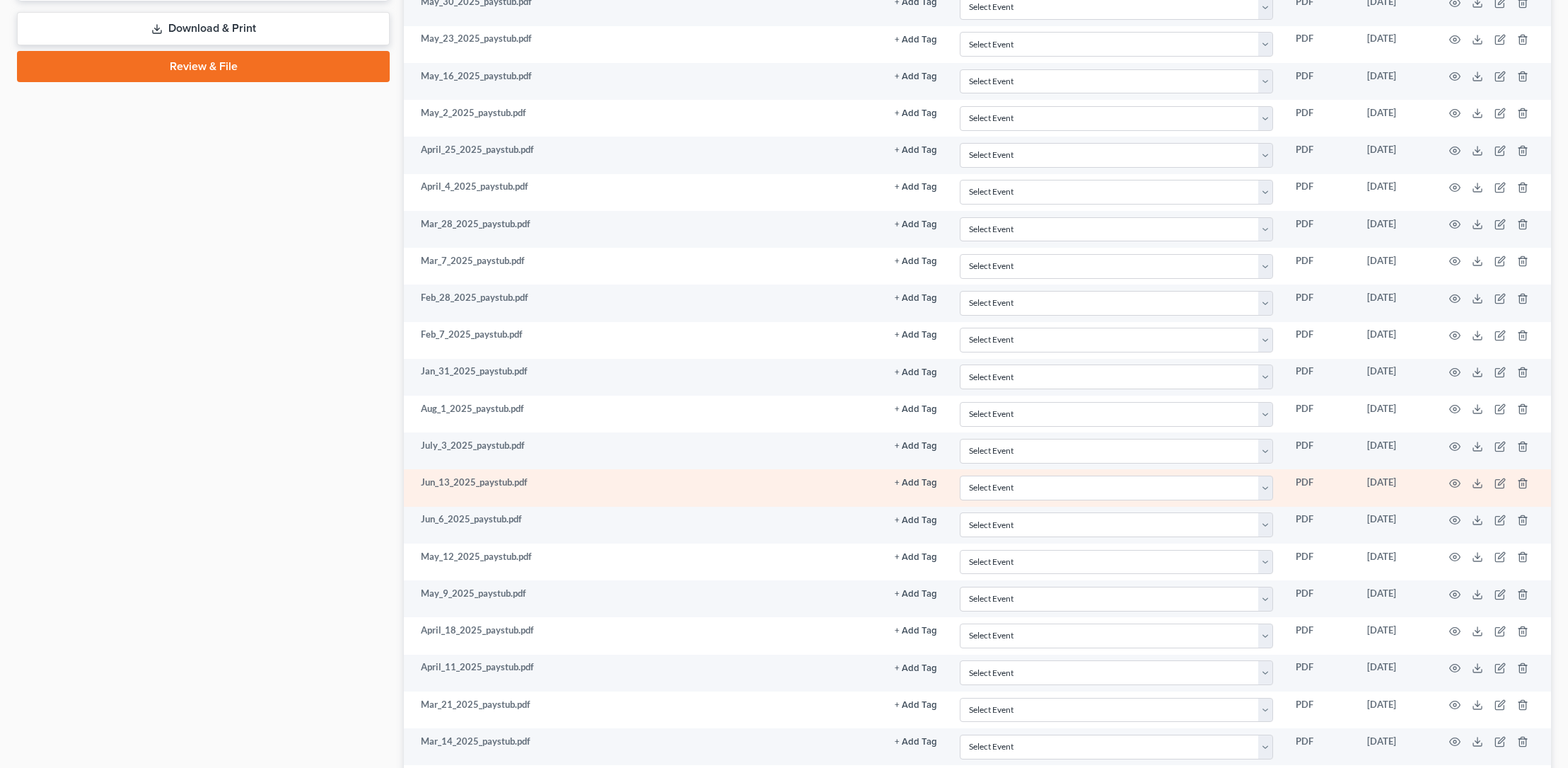
scroll to position [0, 0]
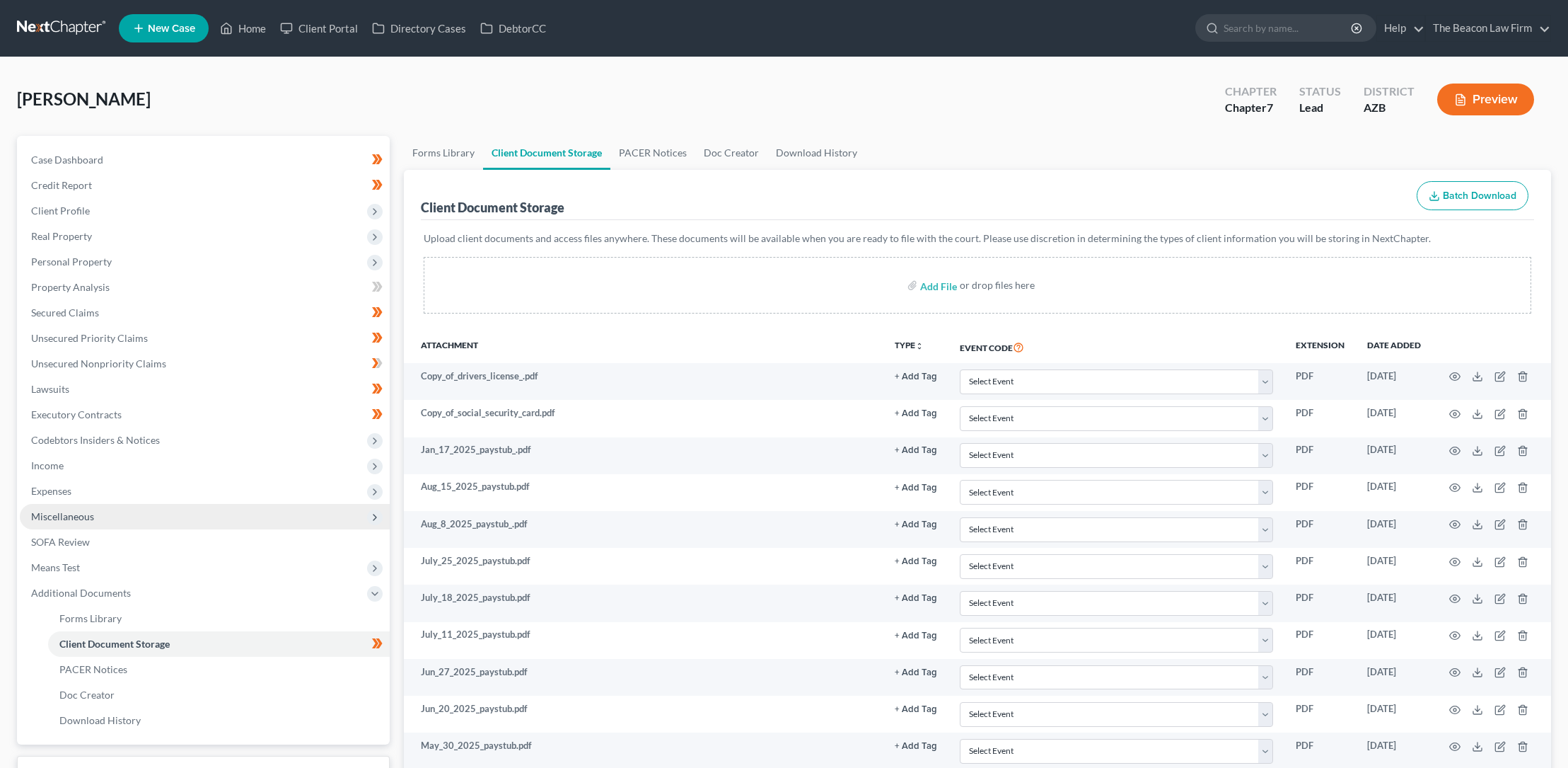
click at [76, 514] on span "Miscellaneous" at bounding box center [62, 516] width 63 height 12
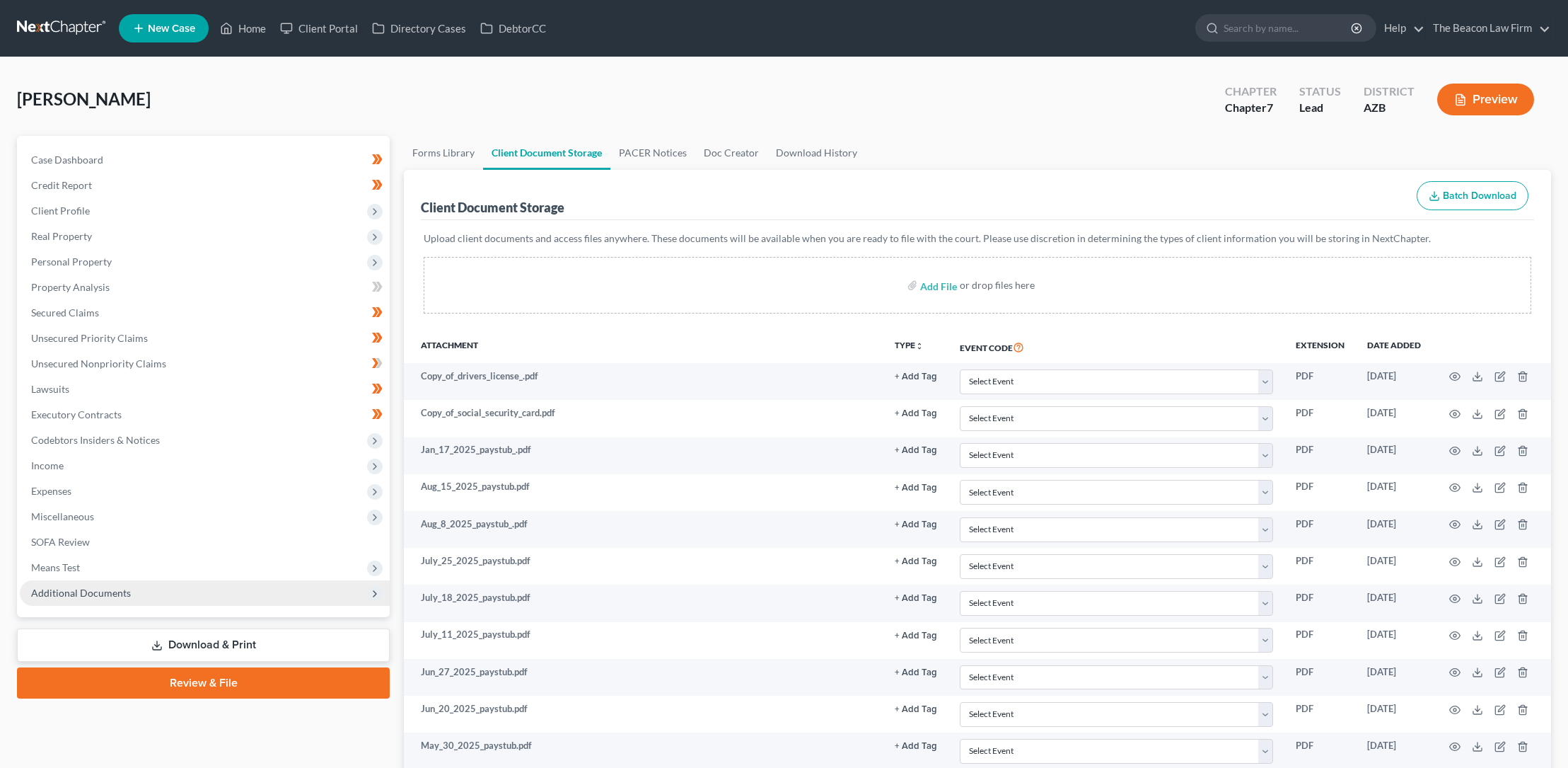
click at [85, 587] on span "Additional Documents" at bounding box center [81, 593] width 100 height 12
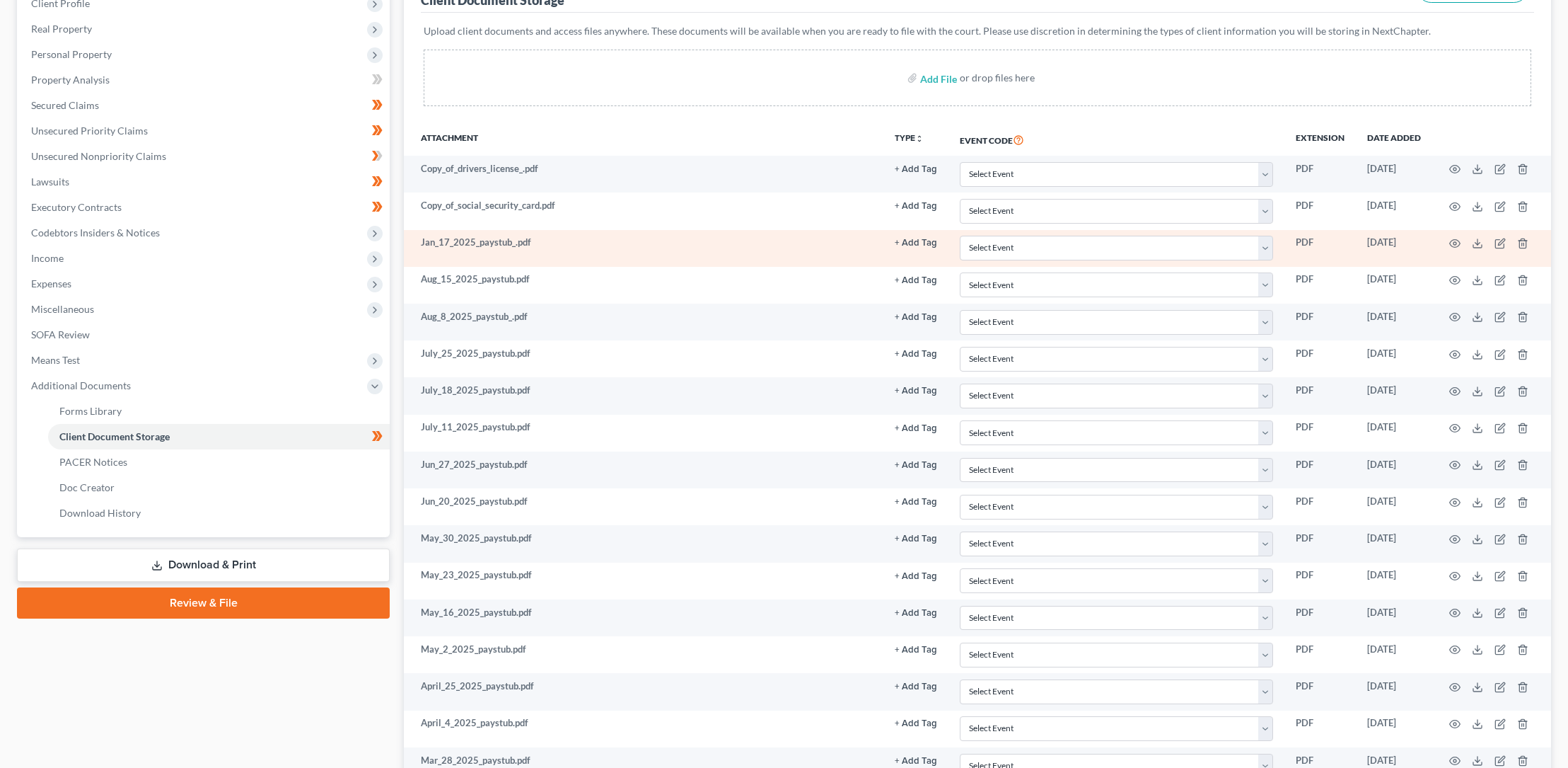
scroll to position [207, 0]
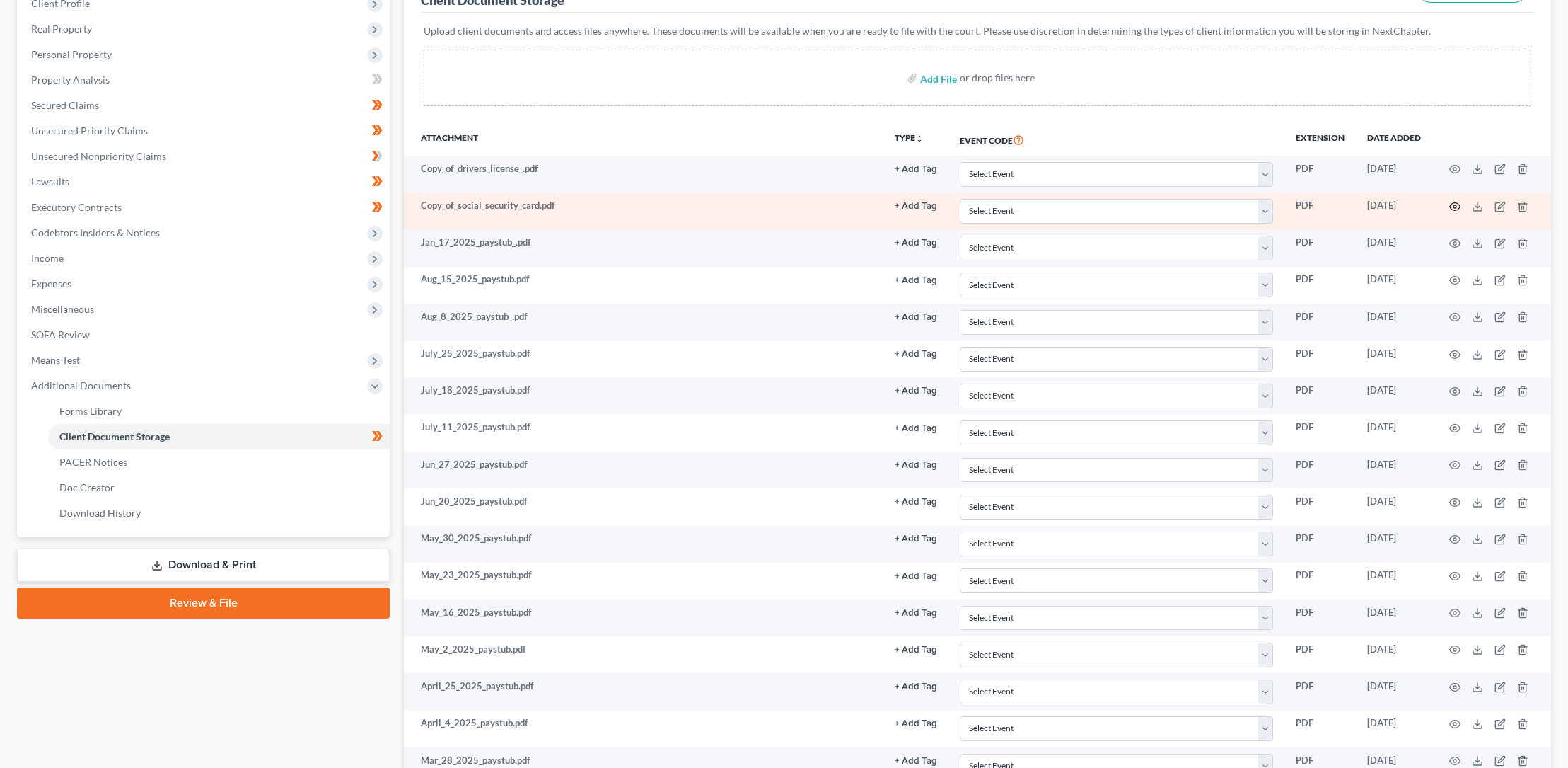
click at [1456, 203] on icon "button" at bounding box center [1455, 206] width 12 height 12
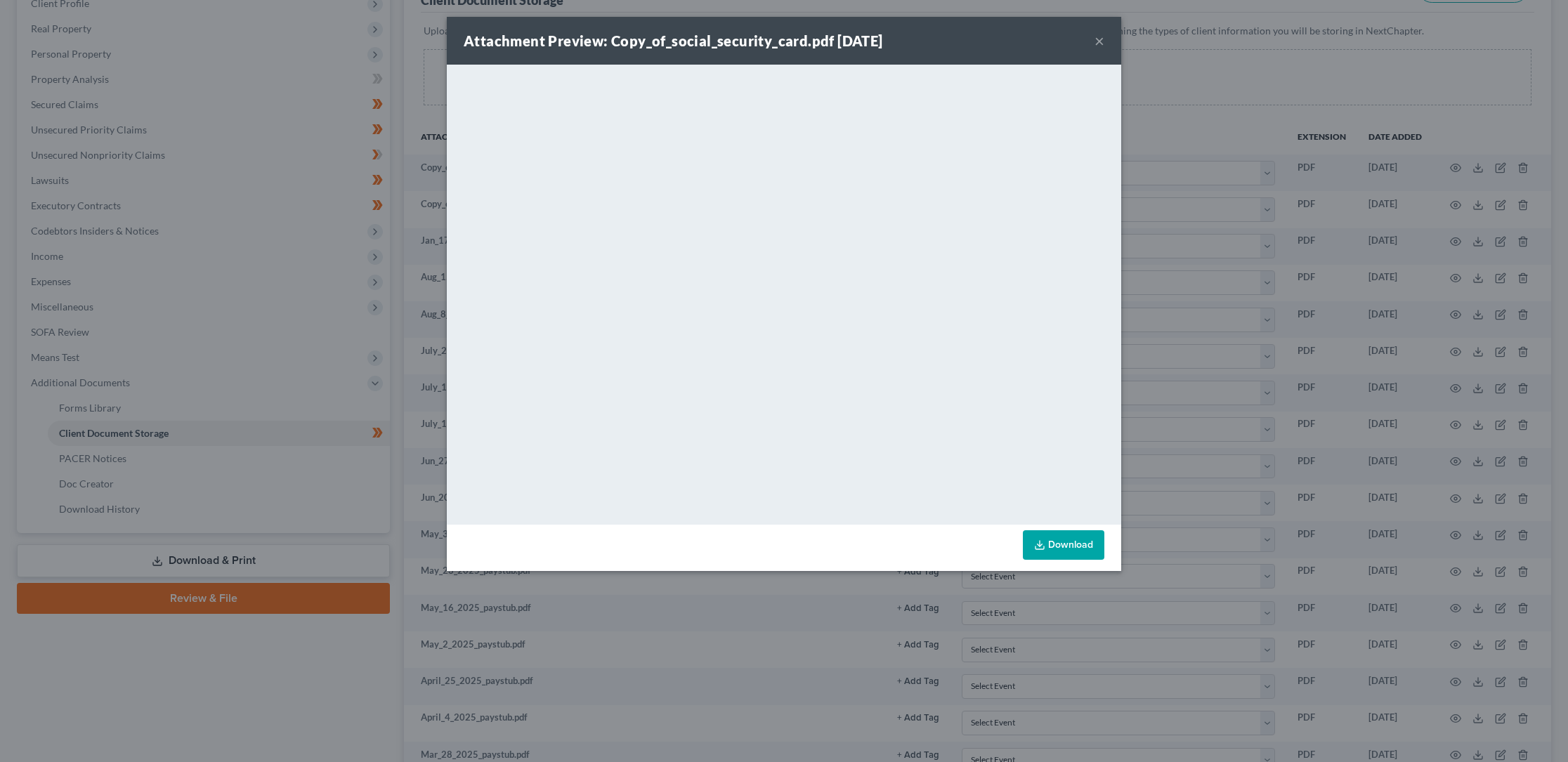
click at [1101, 40] on button "×" at bounding box center [1099, 41] width 10 height 17
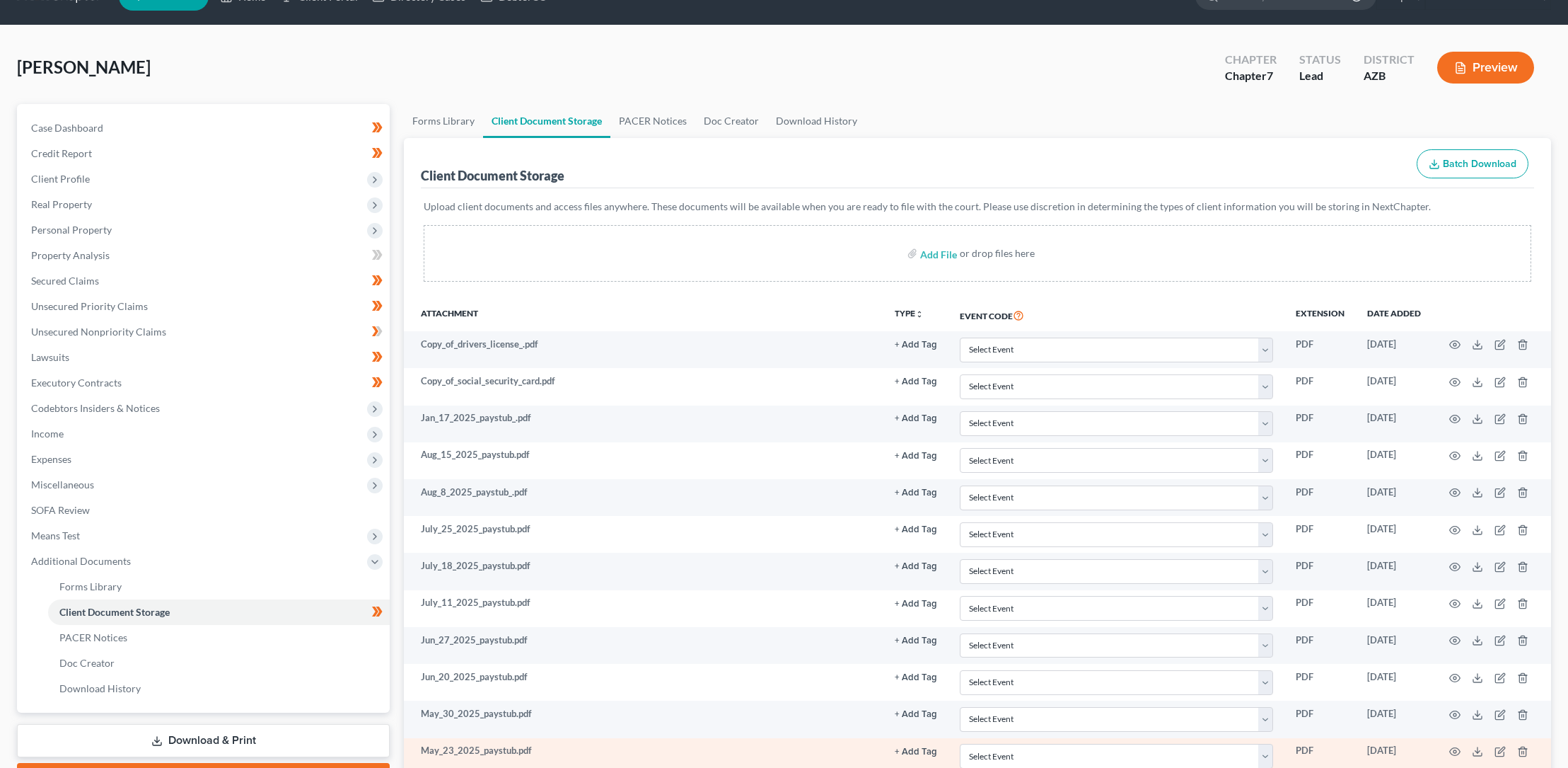
scroll to position [0, 0]
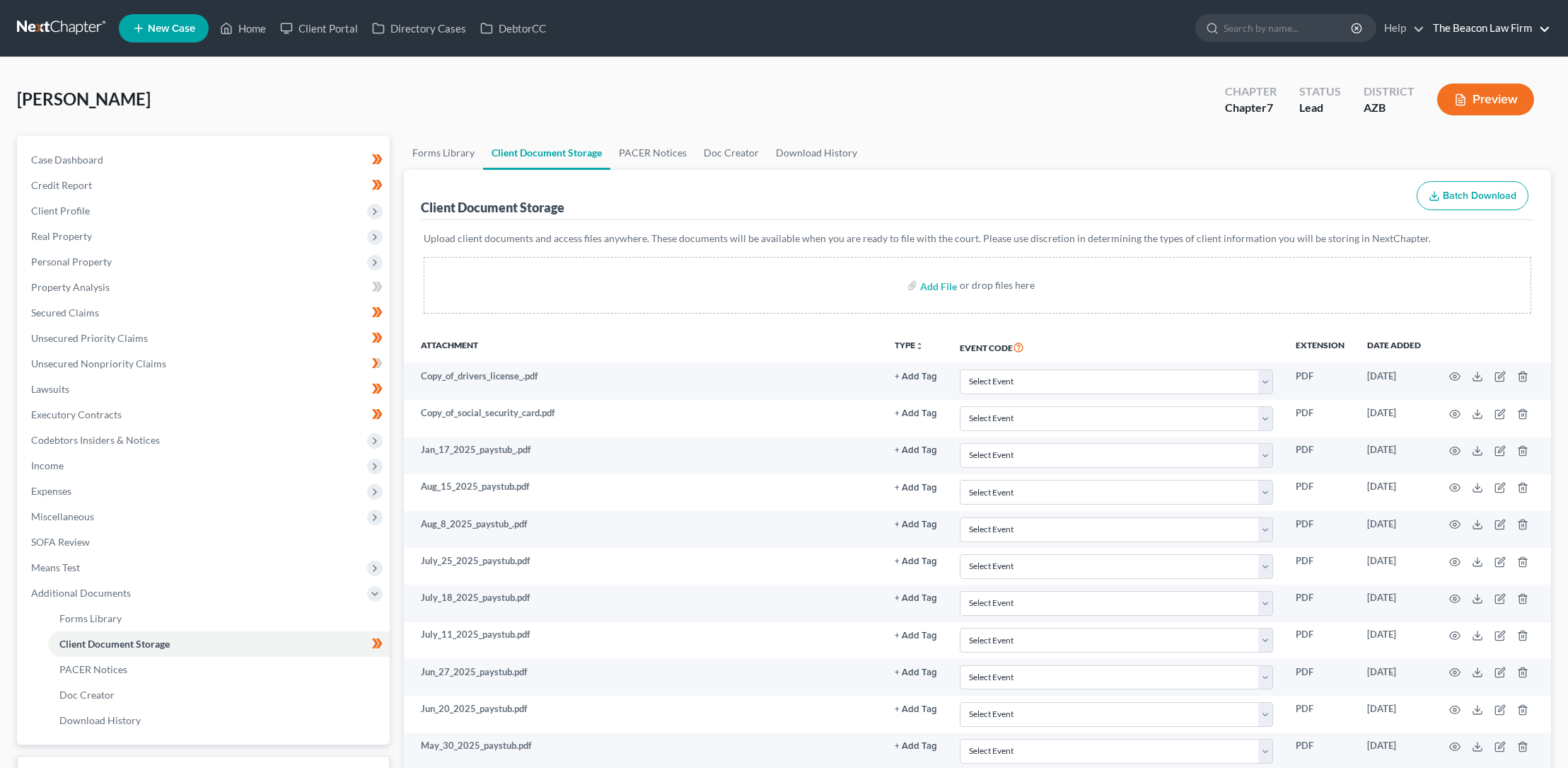
click at [1531, 29] on link "The Beacon Law Firm" at bounding box center [1488, 28] width 125 height 26
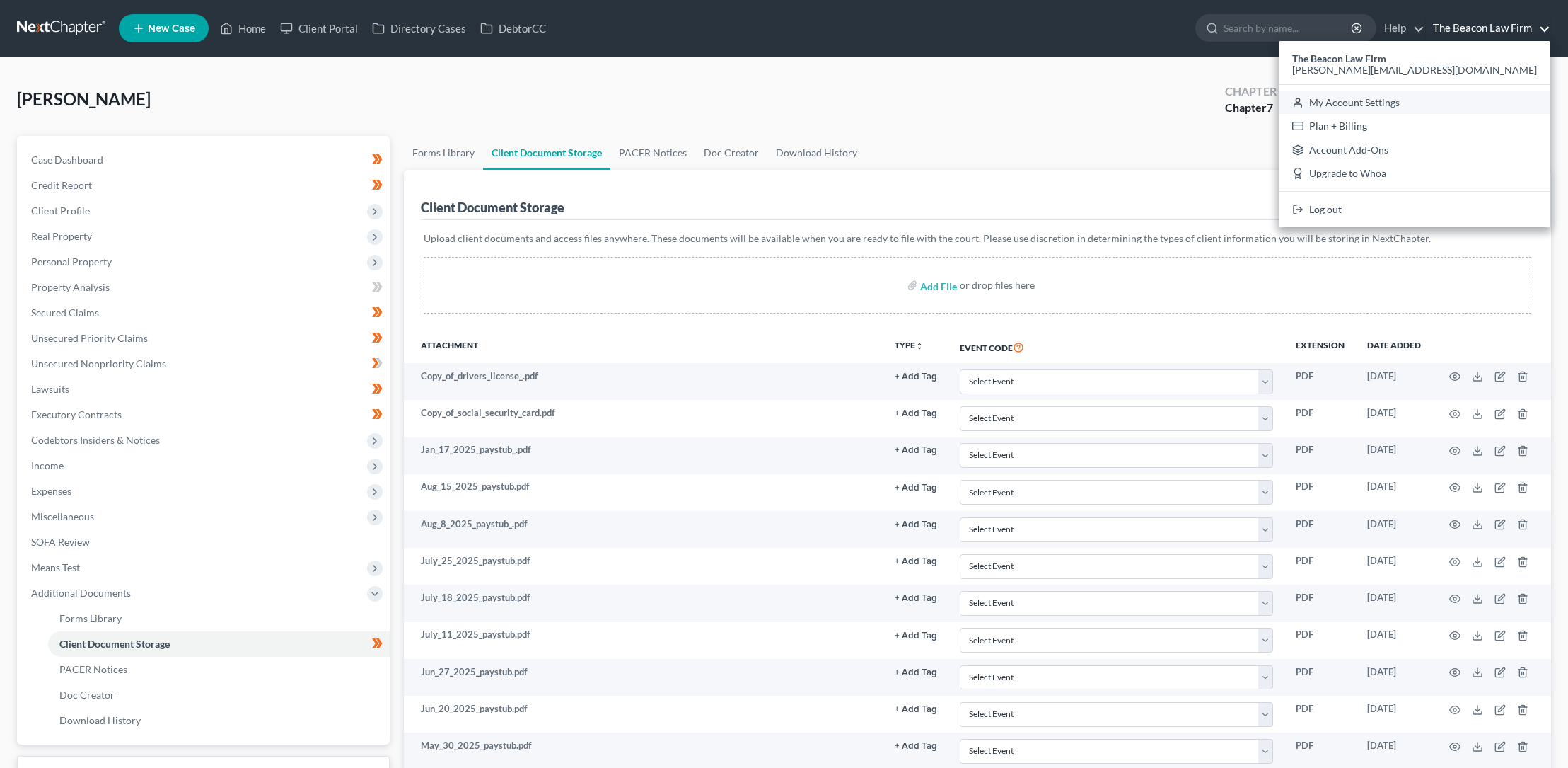
click at [1484, 101] on link "My Account Settings" at bounding box center [1414, 102] width 271 height 24
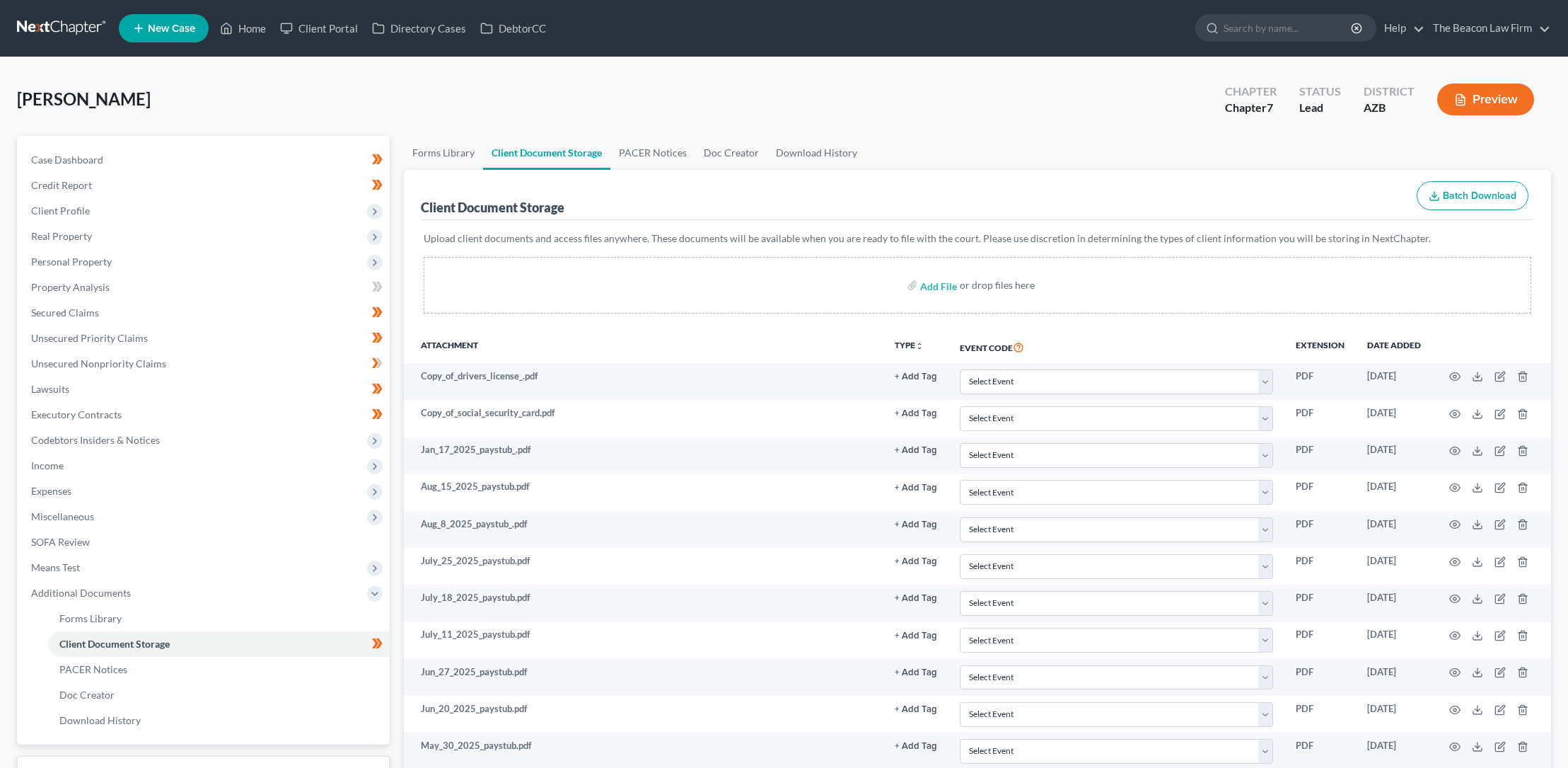
select select "15"
select select "24"
select select "9"
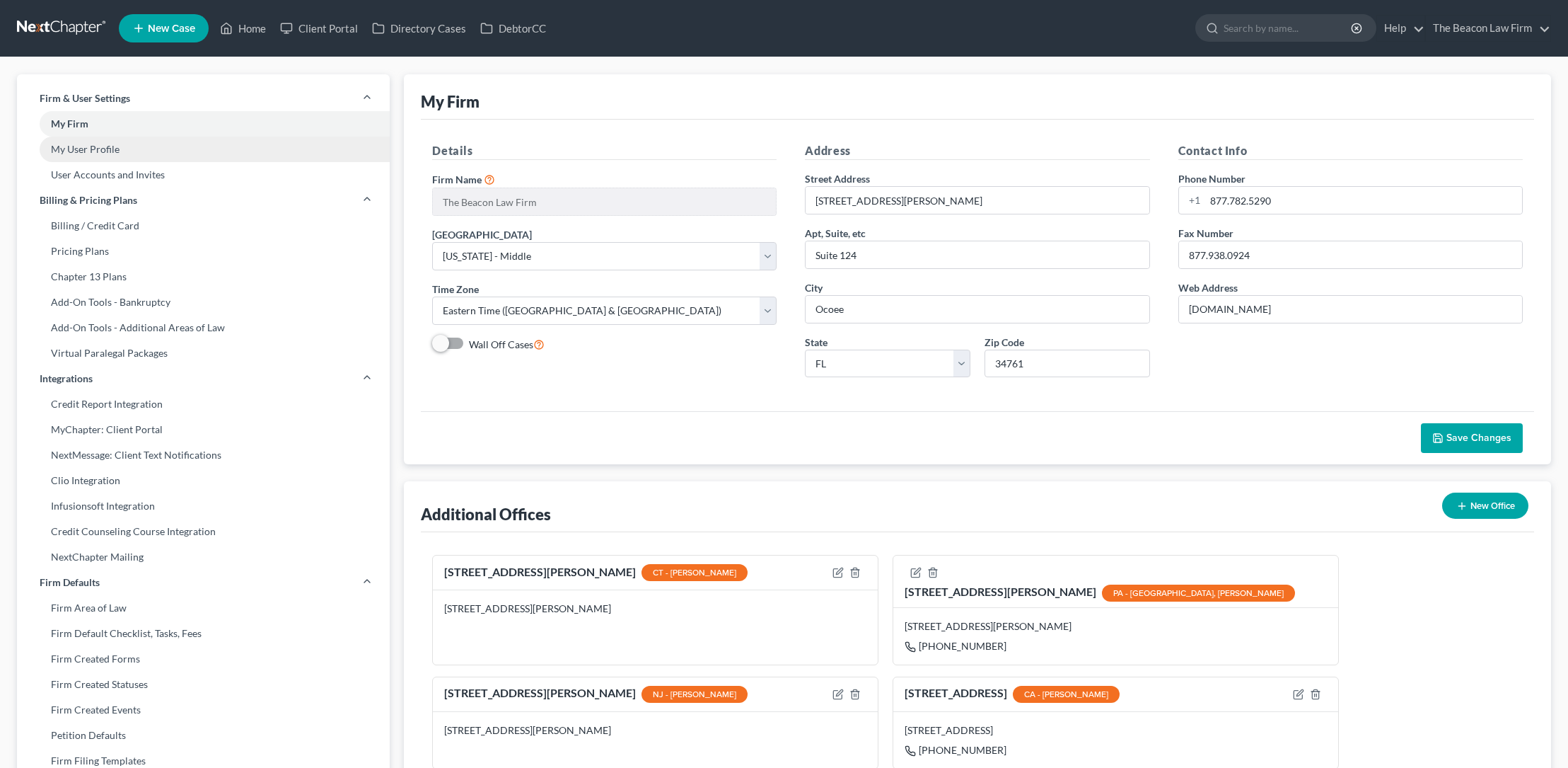
click at [104, 147] on link "My User Profile" at bounding box center [203, 150] width 373 height 26
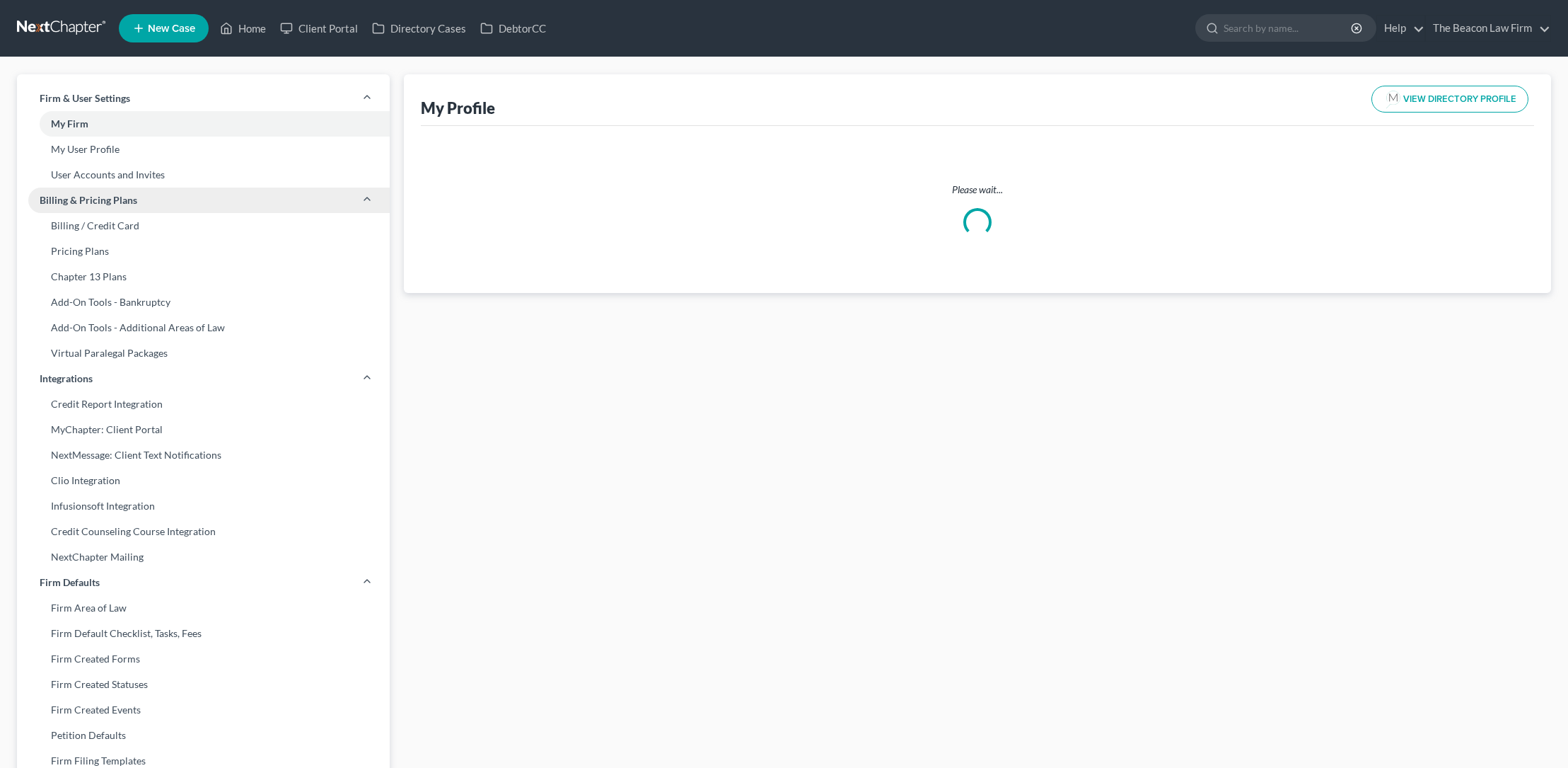
select select "3"
select select "4"
select select "attorney"
select select "1"
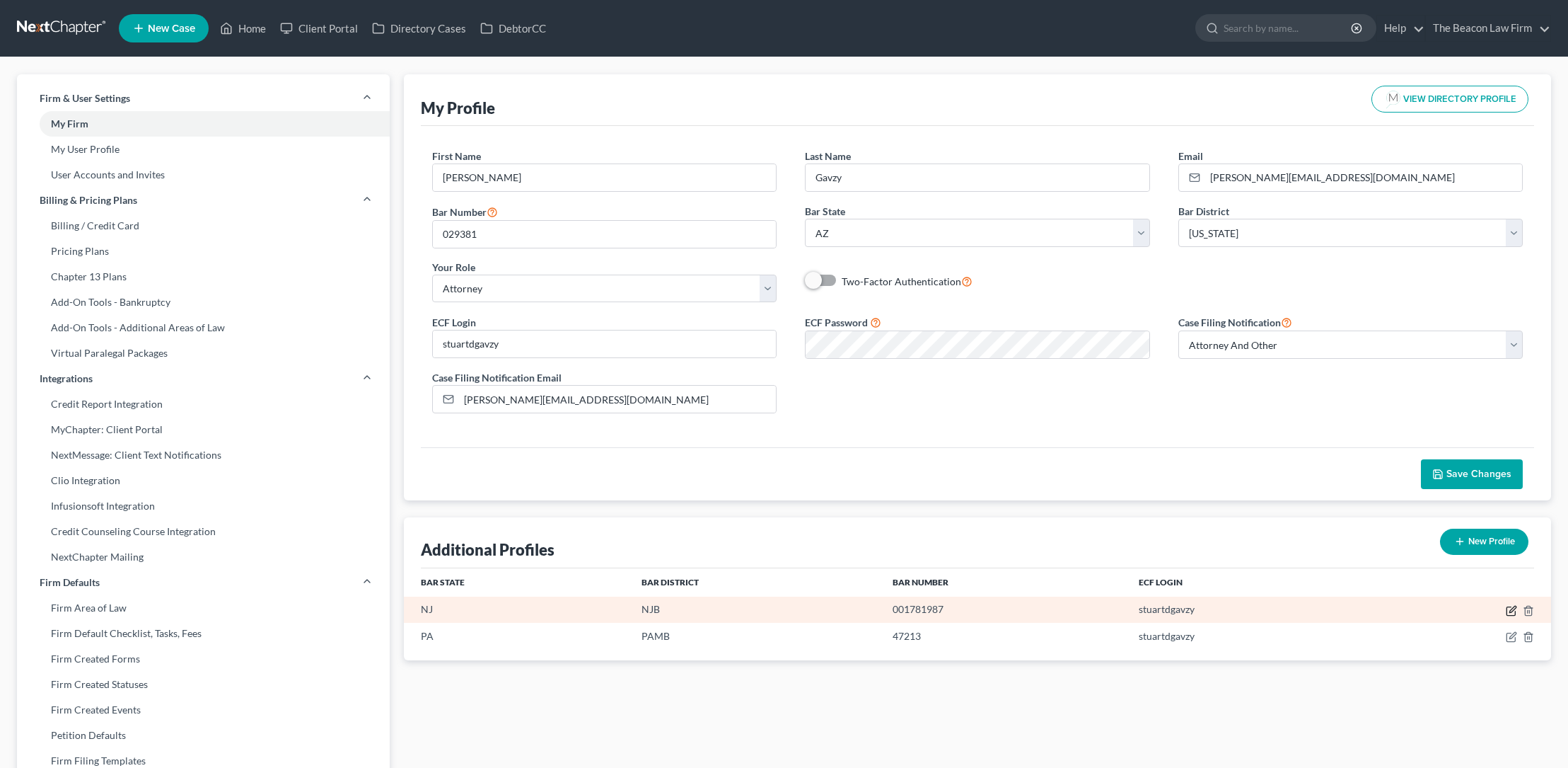
click at [1513, 610] on icon "button" at bounding box center [1511, 610] width 12 height 12
select select "33"
select select "51"
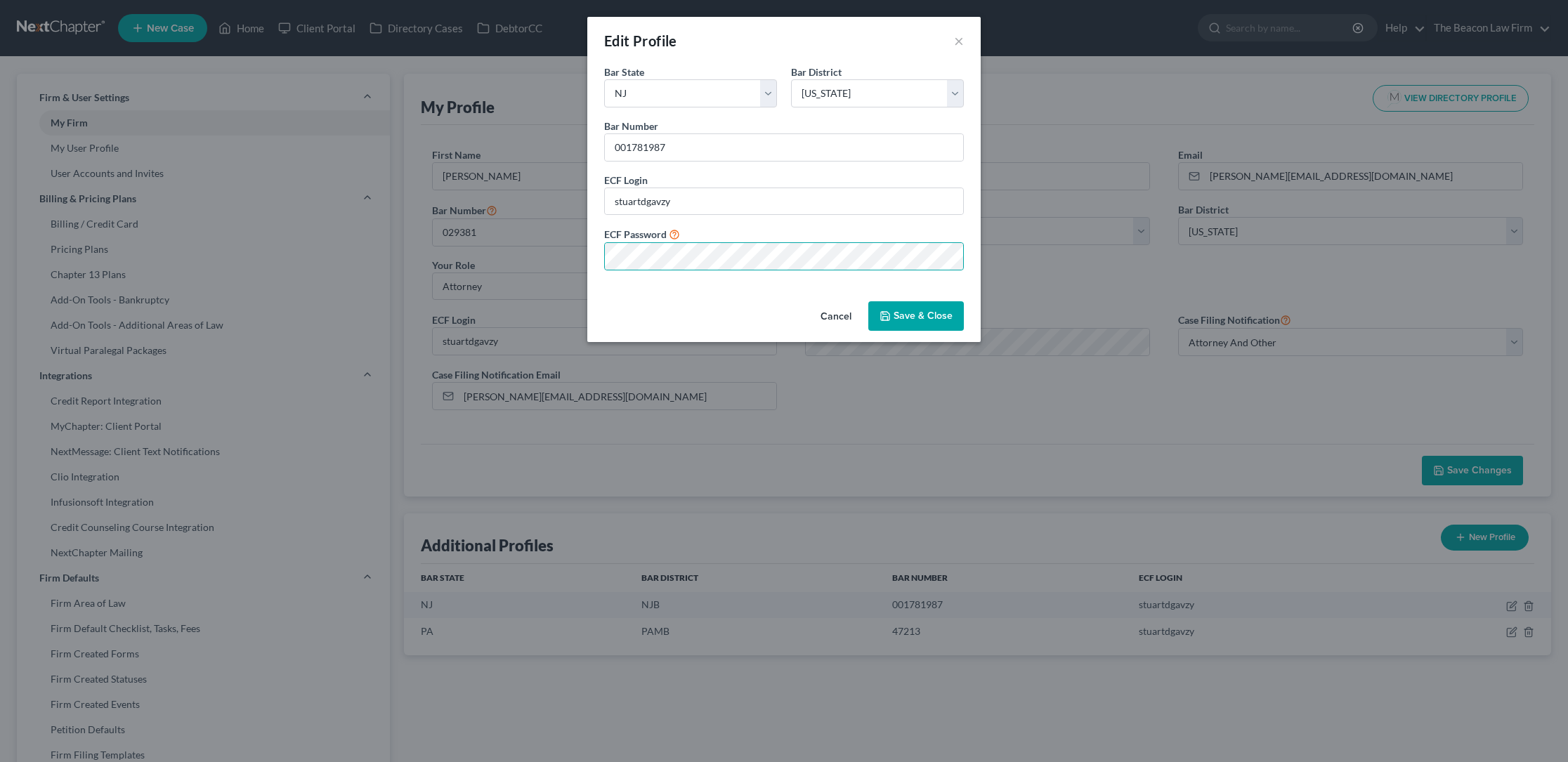
click at [904, 312] on button "Save & Close" at bounding box center [916, 315] width 95 height 29
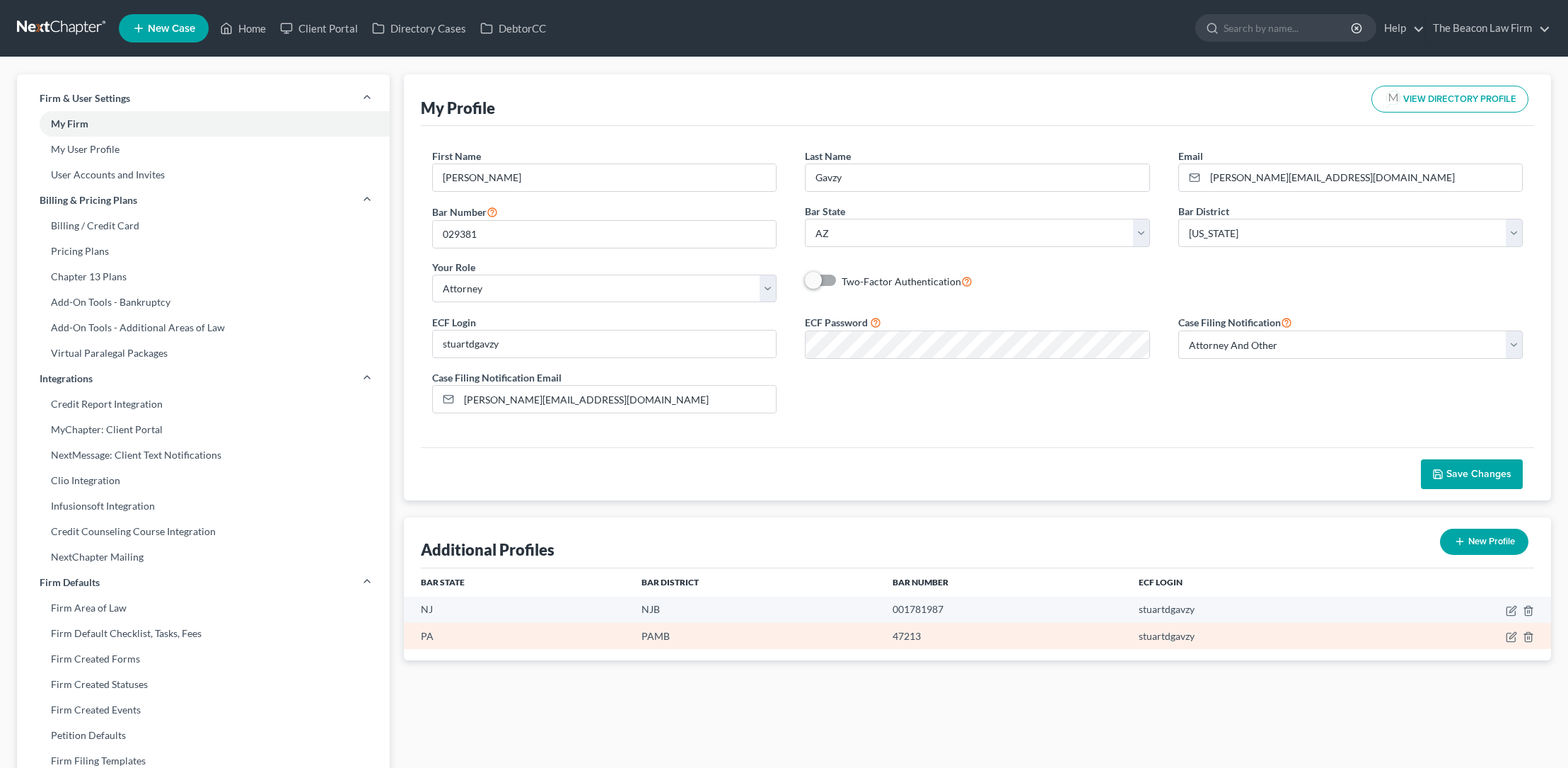
click at [1187, 636] on td "stuartdgavzy" at bounding box center [1250, 635] width 246 height 26
click at [1516, 639] on icon "button" at bounding box center [1511, 636] width 12 height 12
select select "39"
select select "68"
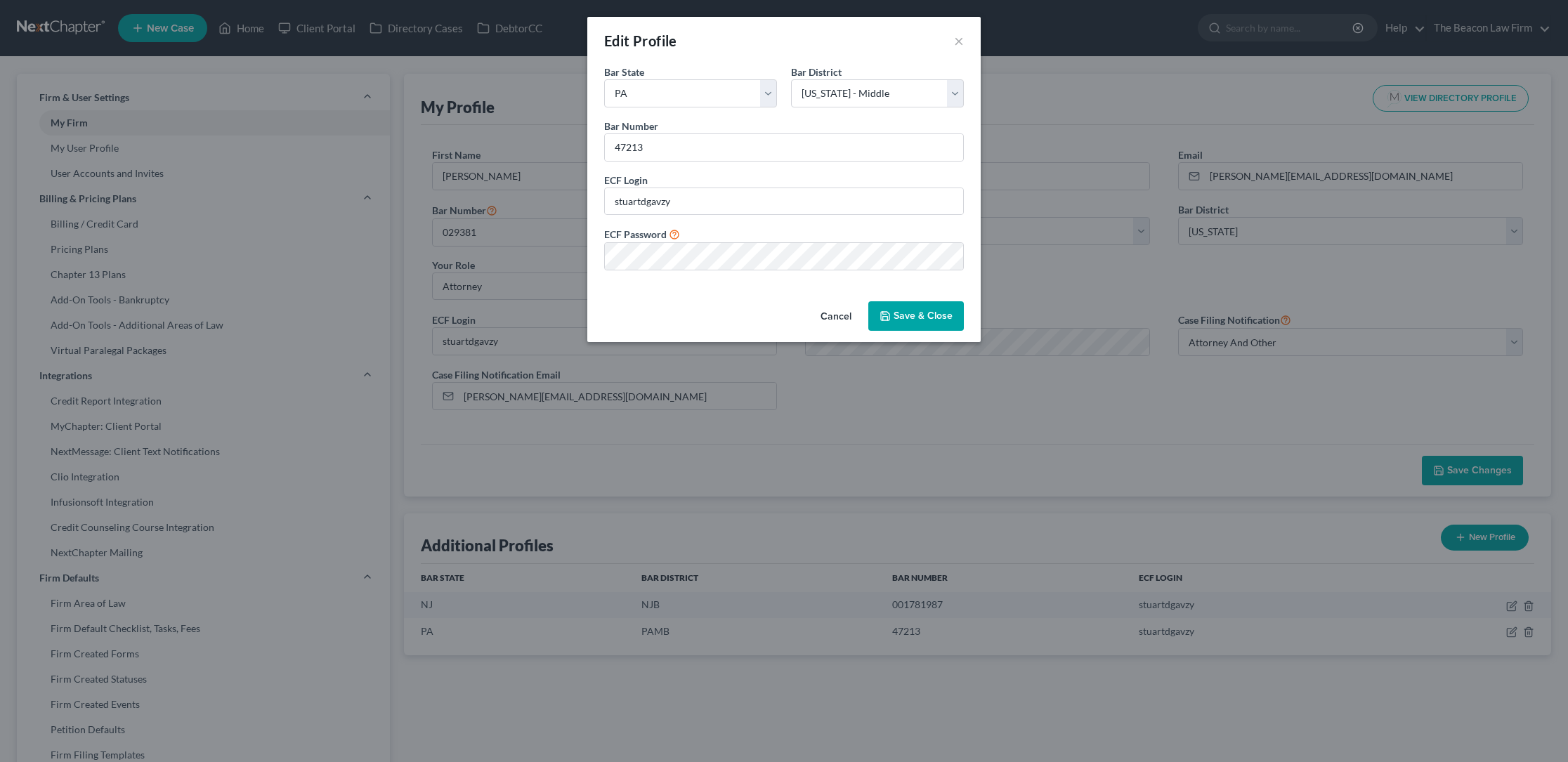
click at [845, 315] on button "Cancel" at bounding box center [836, 317] width 53 height 28
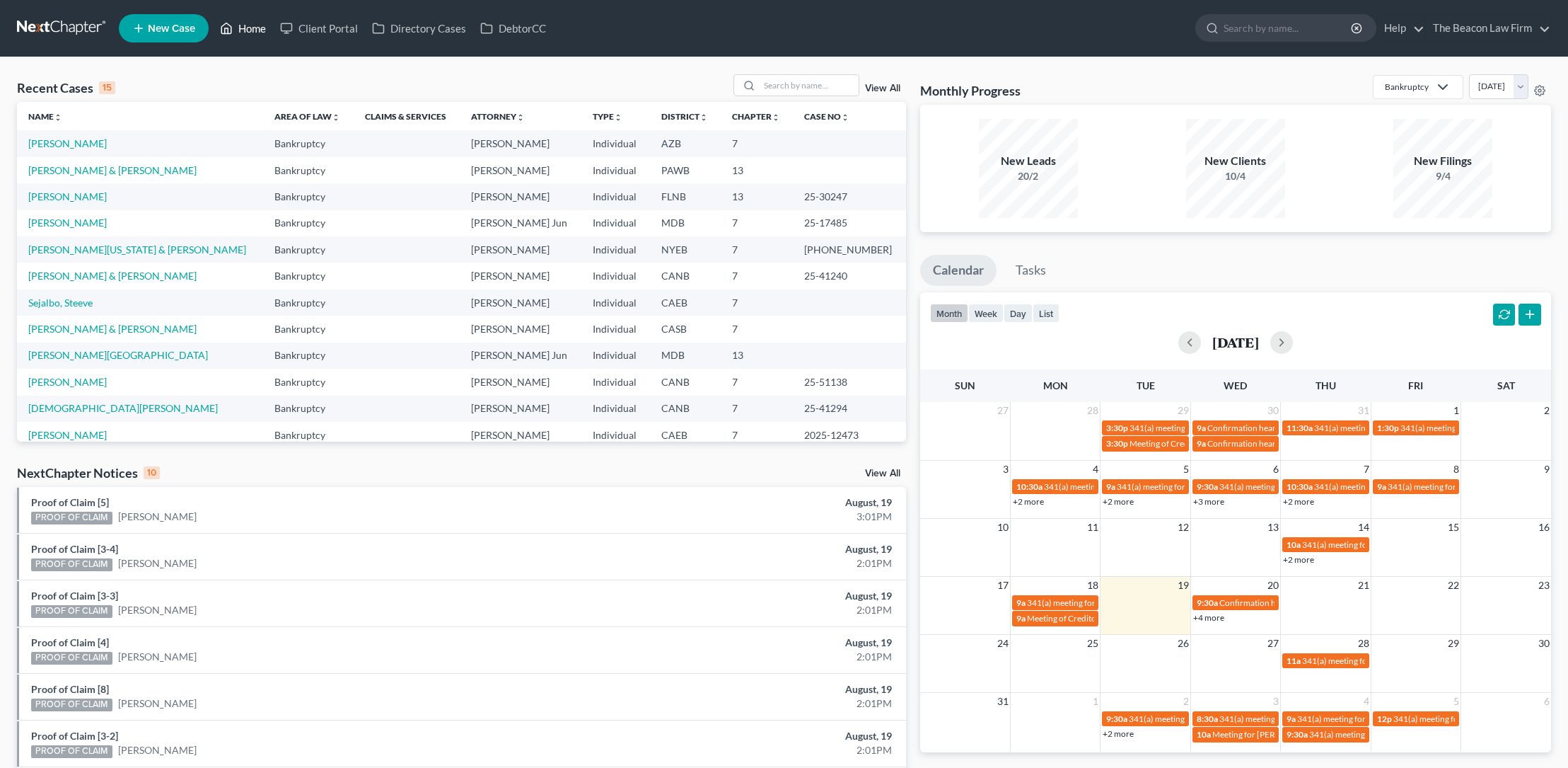
click at [261, 28] on link "Home" at bounding box center [243, 28] width 60 height 26
click at [213, 15] on link "Home" at bounding box center [243, 28] width 60 height 26
click at [792, 88] on input "search" at bounding box center [808, 85] width 99 height 20
type input "[PERSON_NAME]"
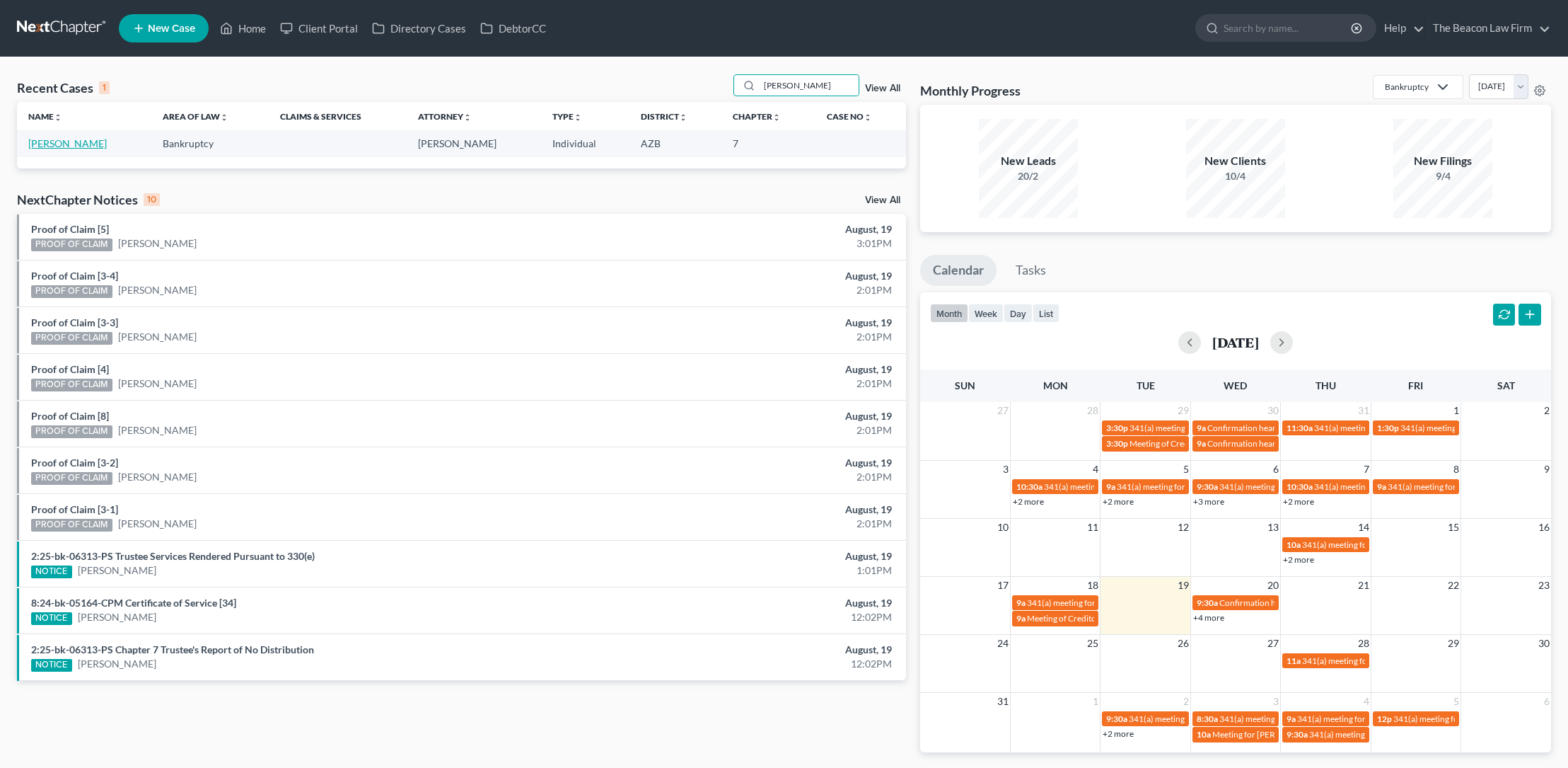
click at [84, 141] on link "[PERSON_NAME]" at bounding box center [68, 143] width 78 height 12
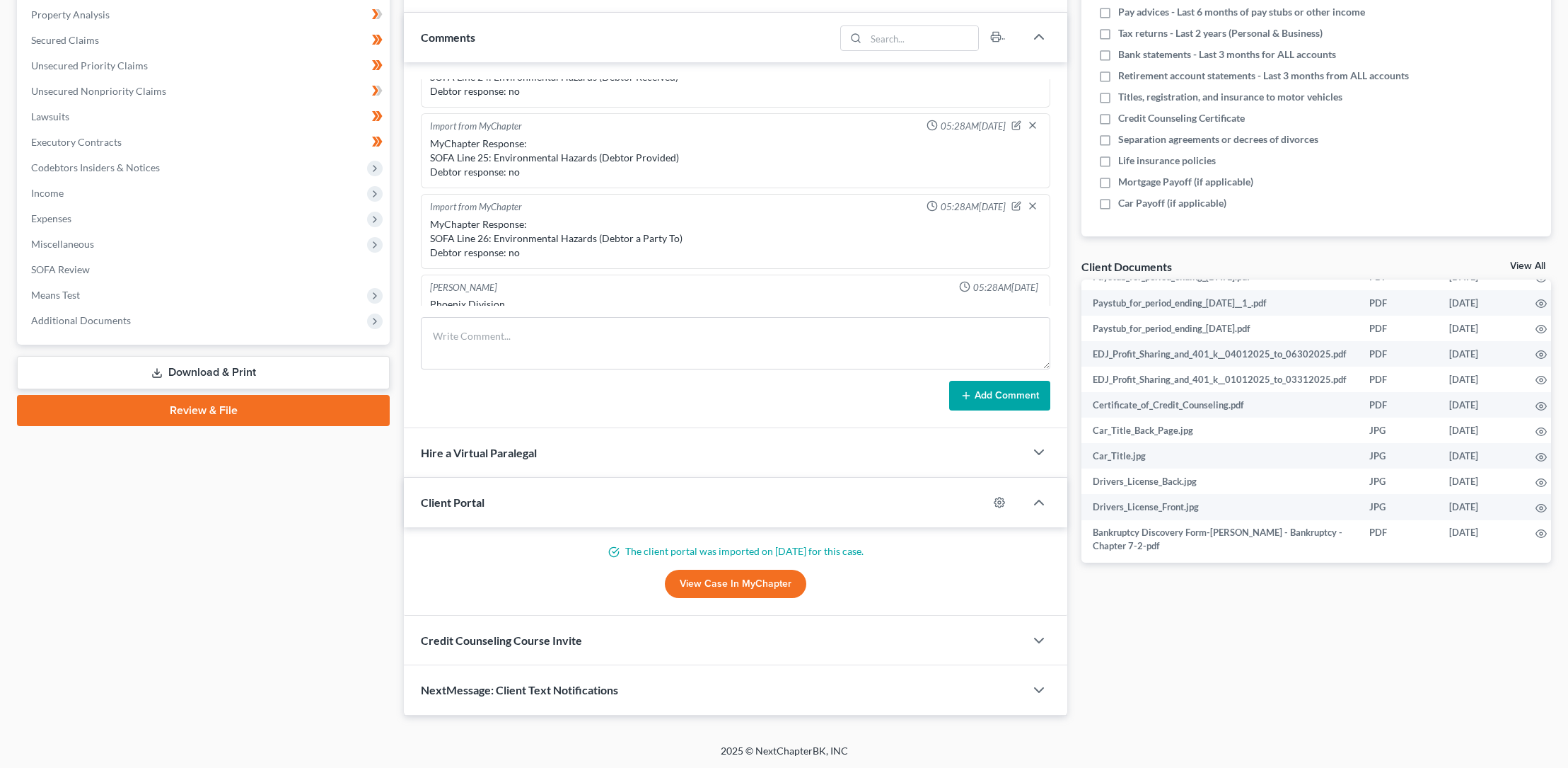
scroll to position [1303, 0]
click at [1540, 500] on circle "button" at bounding box center [1540, 501] width 3 height 3
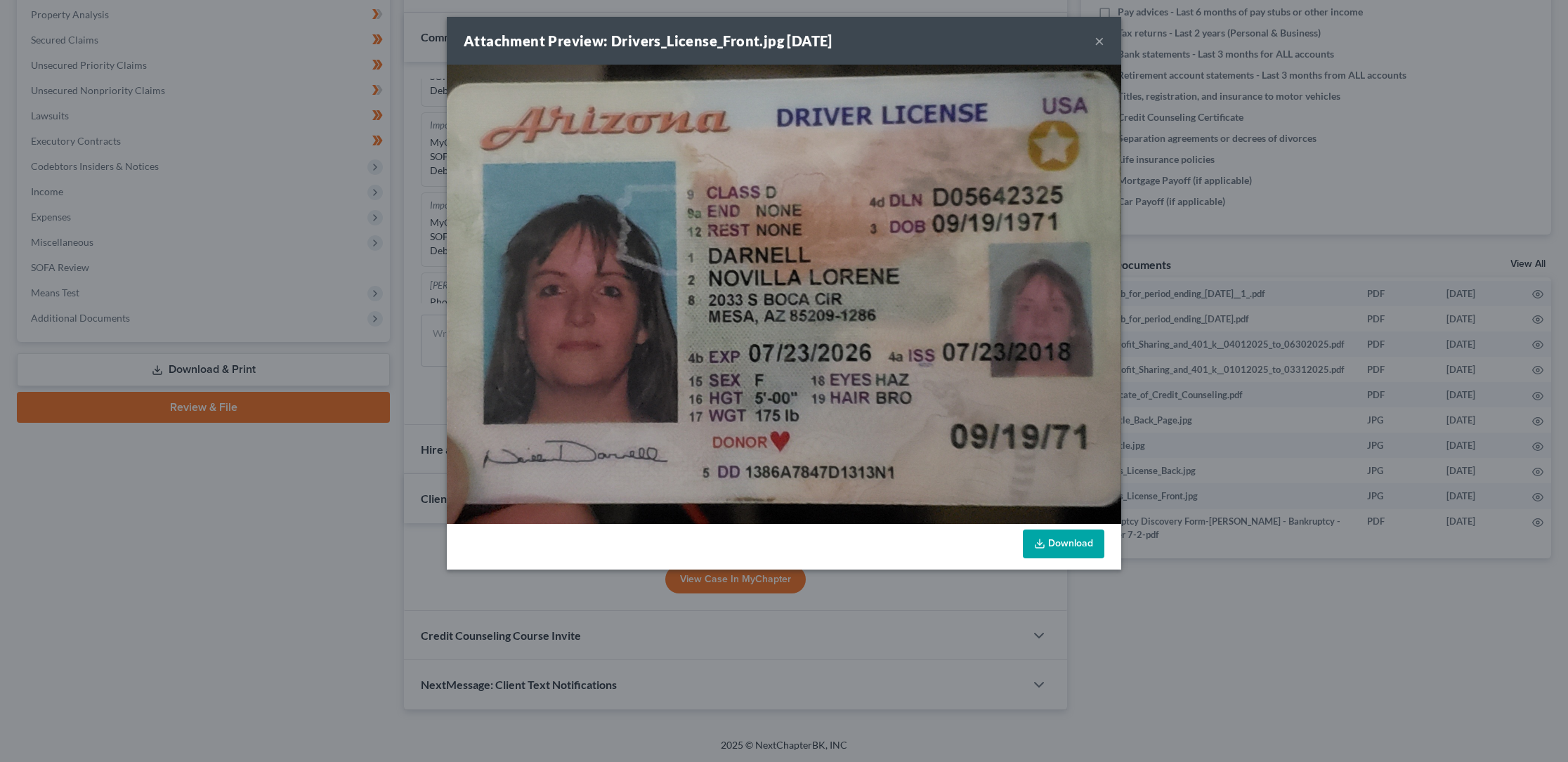
click at [1101, 41] on button "×" at bounding box center [1099, 41] width 10 height 17
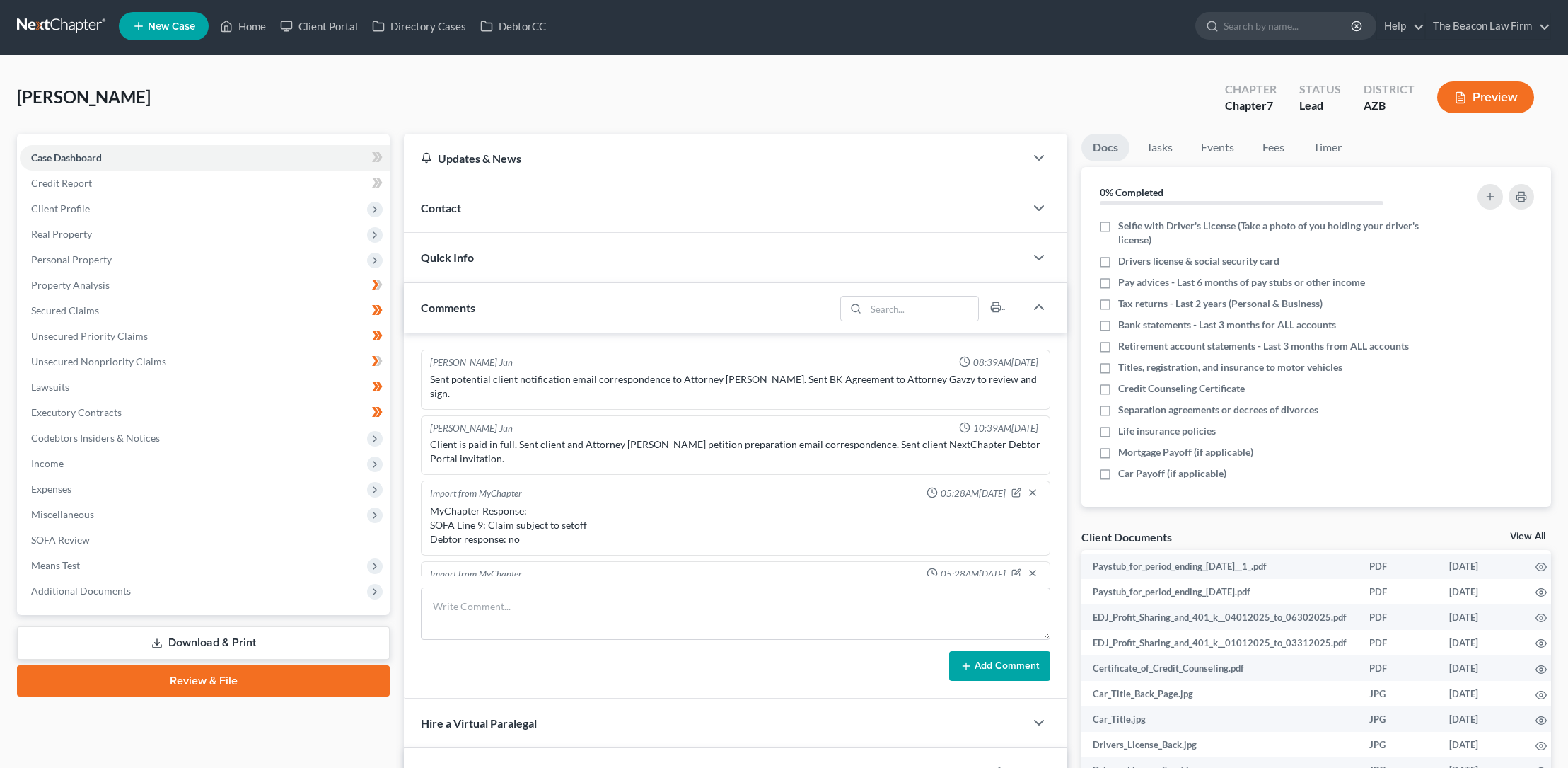
scroll to position [0, 0]
